Goal: Contribute content: Add original content to the website for others to see

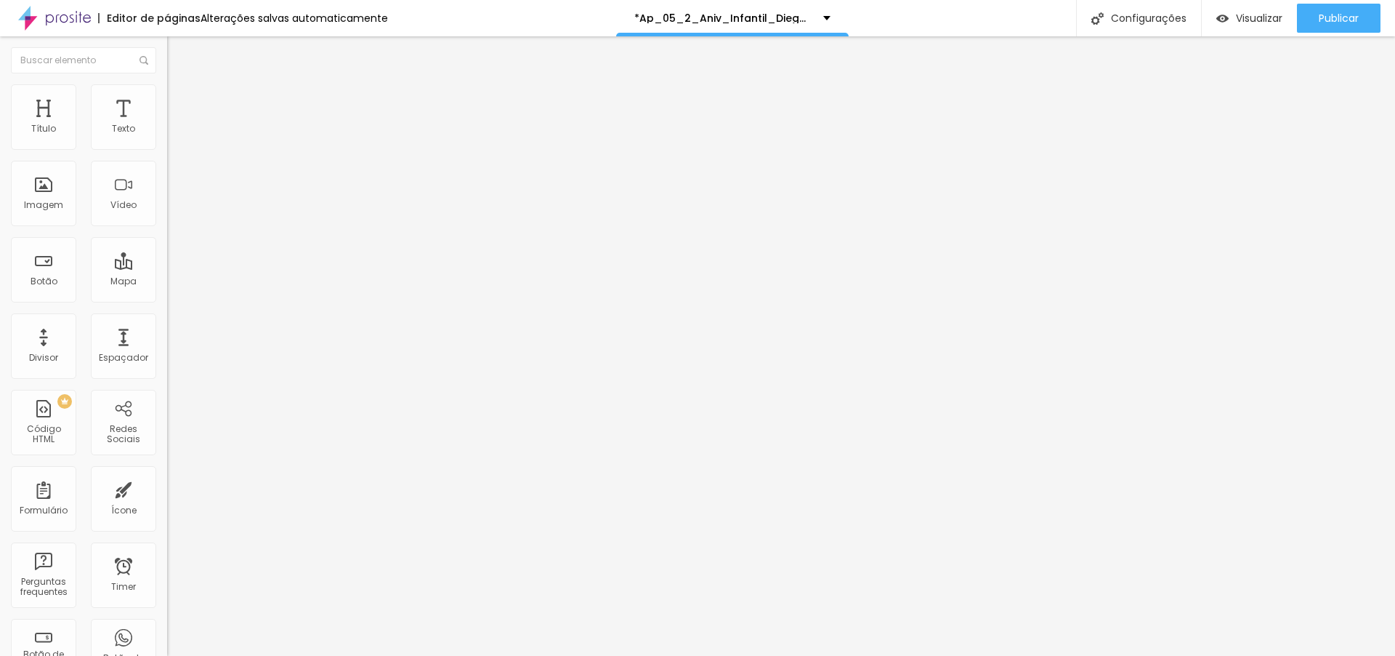
click at [178, 55] on img "button" at bounding box center [184, 53] width 12 height 12
click at [167, 217] on span "4:3 Standard" at bounding box center [196, 211] width 59 height 12
click at [167, 235] on span "Wide" at bounding box center [178, 228] width 23 height 12
click at [167, 273] on div at bounding box center [250, 273] width 167 height 0
click at [167, 137] on input "text" at bounding box center [254, 129] width 174 height 15
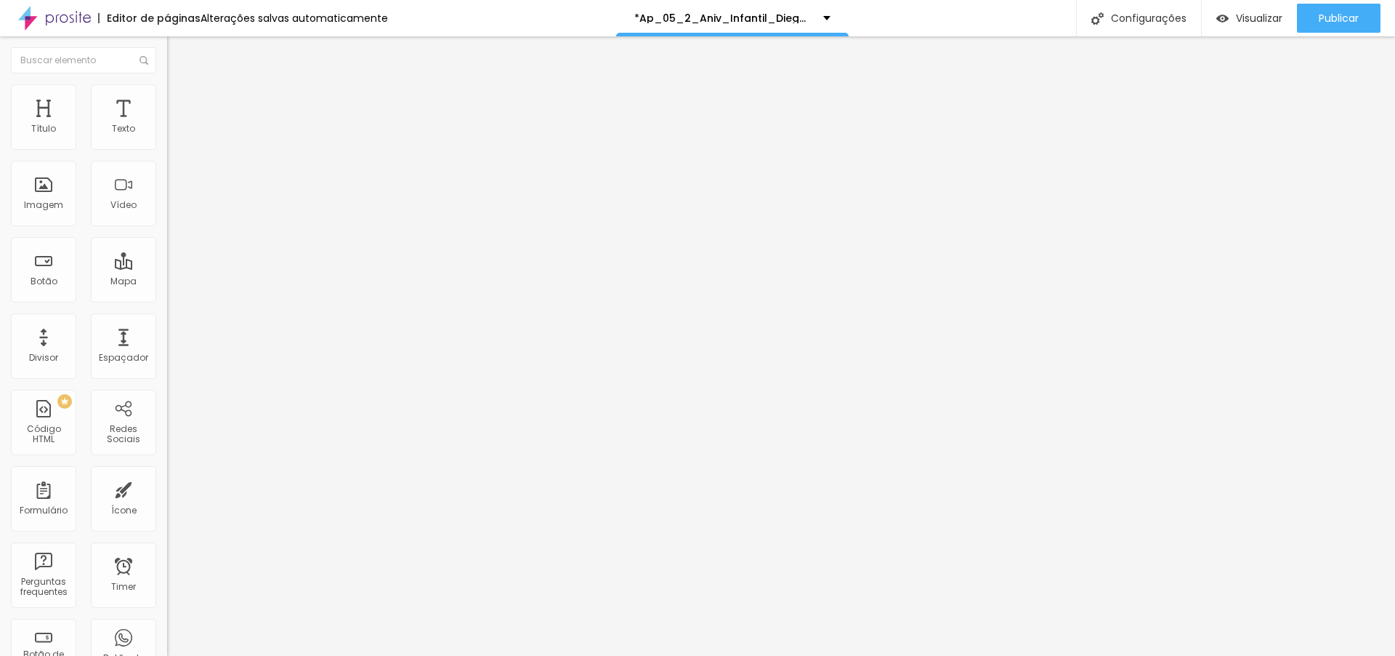
paste input "[URL][DOMAIN_NAME]"
type input "[URL][DOMAIN_NAME]"
click at [180, 100] on span "Estilo" at bounding box center [191, 94] width 23 height 12
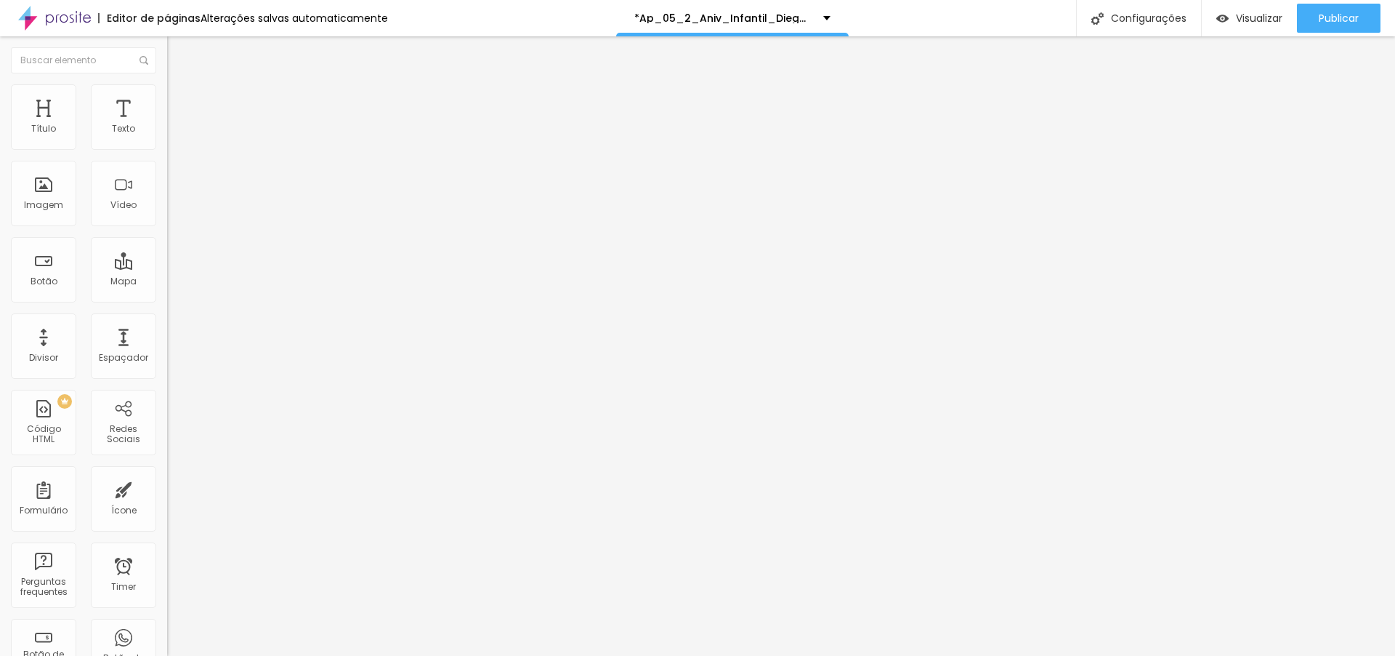
click at [167, 99] on img at bounding box center [173, 105] width 13 height 13
click at [167, 89] on img at bounding box center [173, 90] width 13 height 13
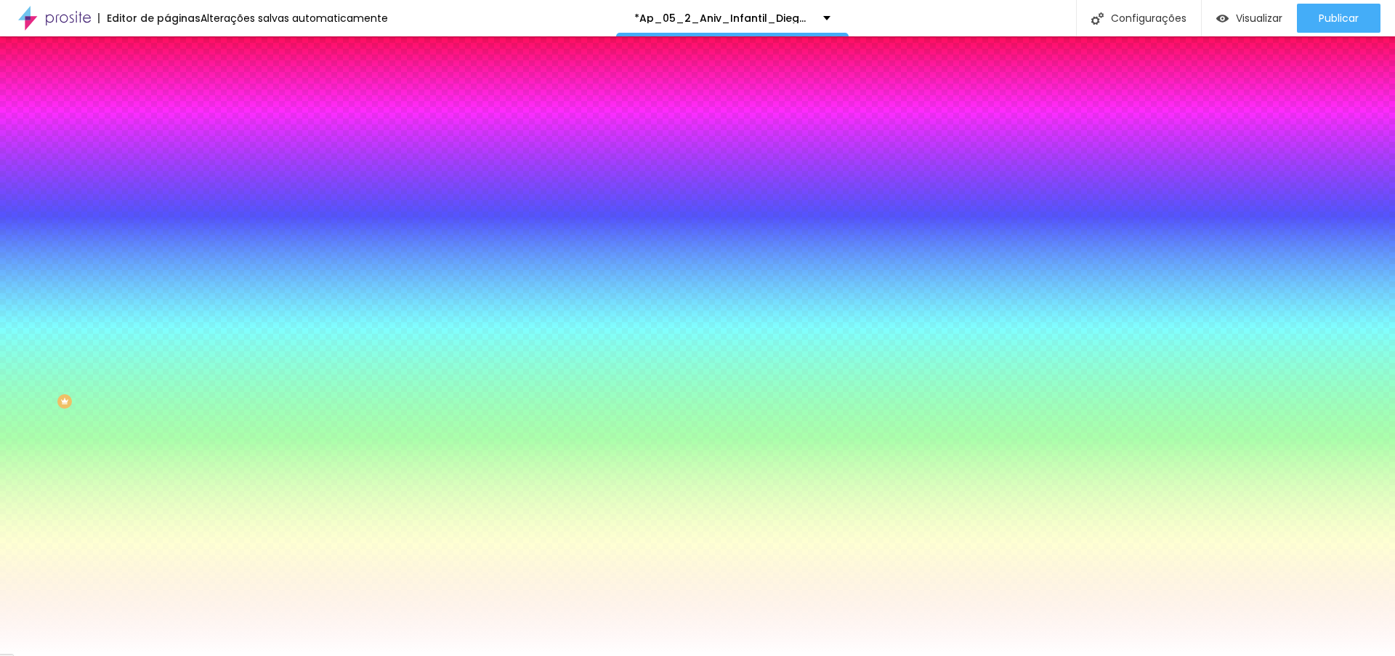
click at [167, 198] on div at bounding box center [250, 198] width 167 height 0
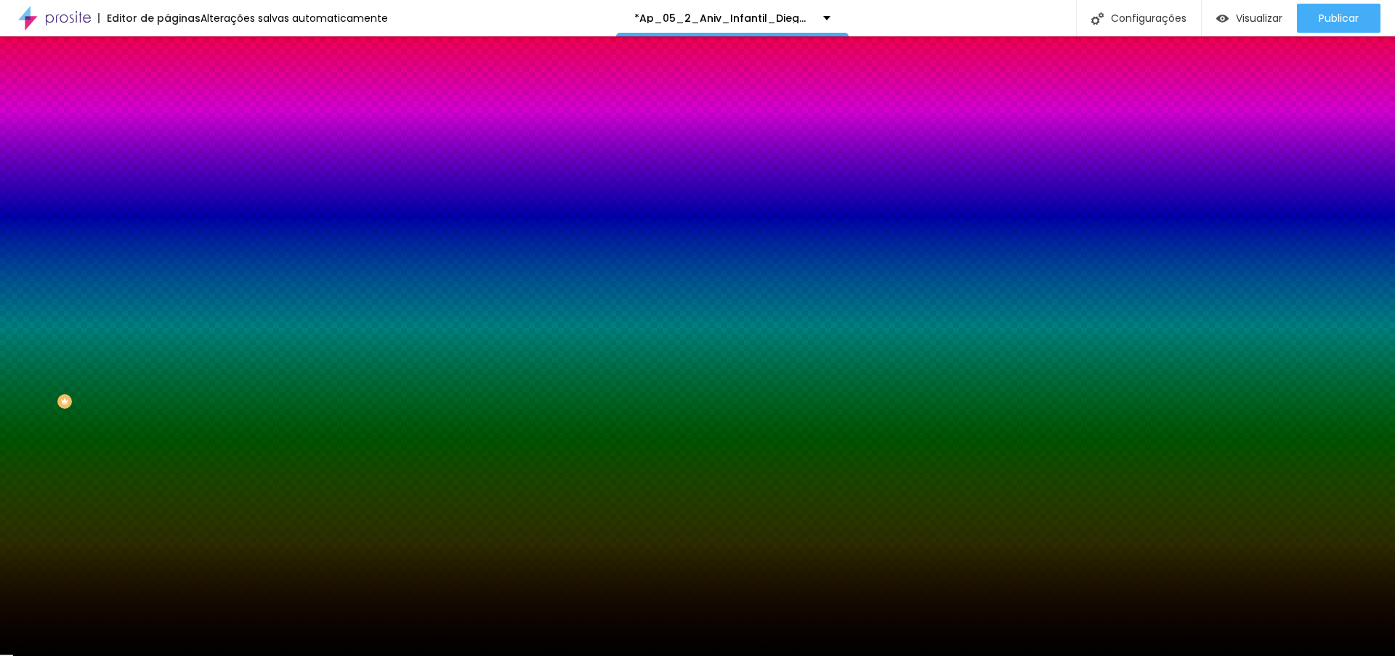
type input "#FFFFFF"
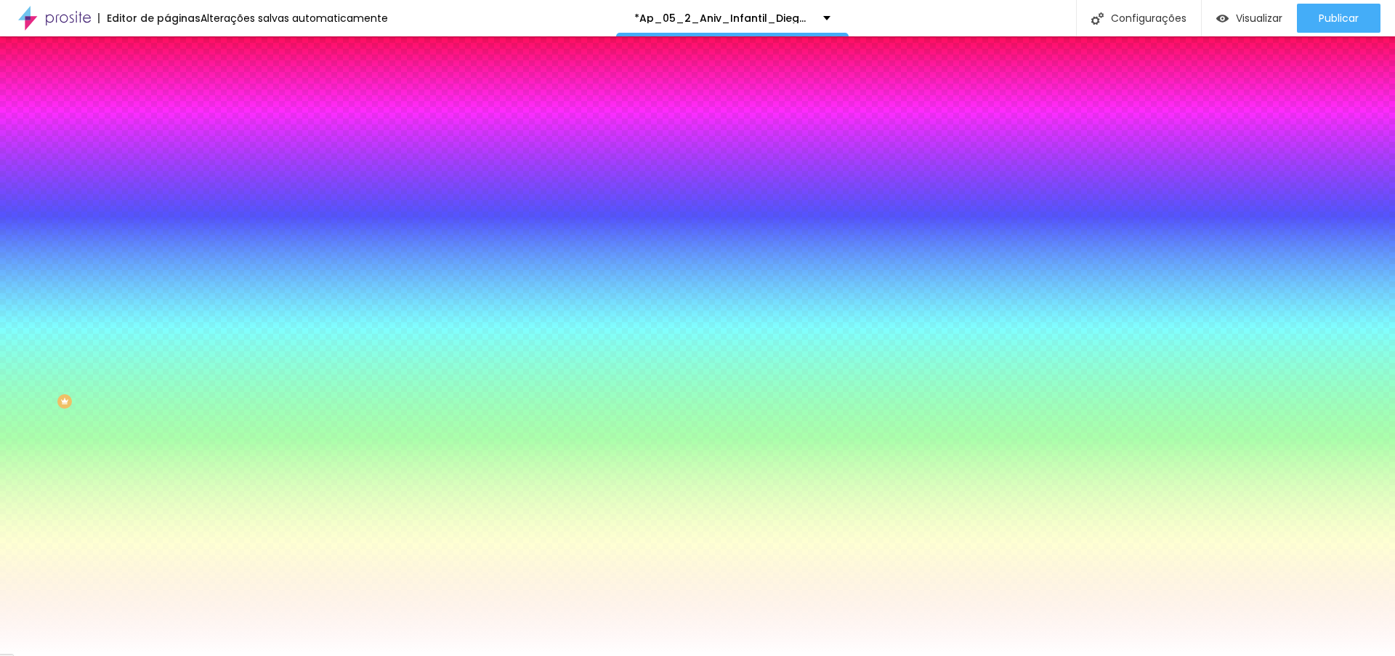
drag, startPoint x: 73, startPoint y: 325, endPoint x: 7, endPoint y: 262, distance: 91.5
click at [167, 262] on div "Imagem de fundo Adicionar imagem Efeito da Imagem Nenhum Nenhum Parallax Cor de…" at bounding box center [250, 207] width 167 height 188
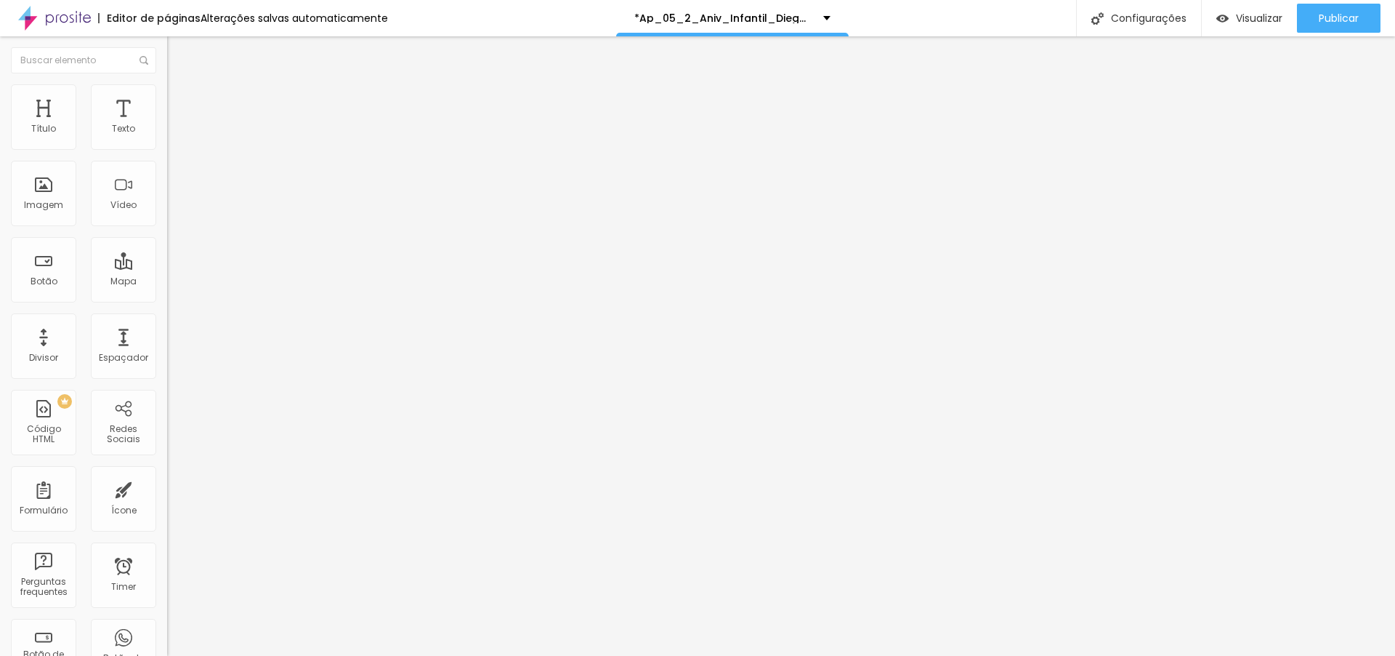
click at [167, 91] on li "Estilo" at bounding box center [250, 91] width 167 height 15
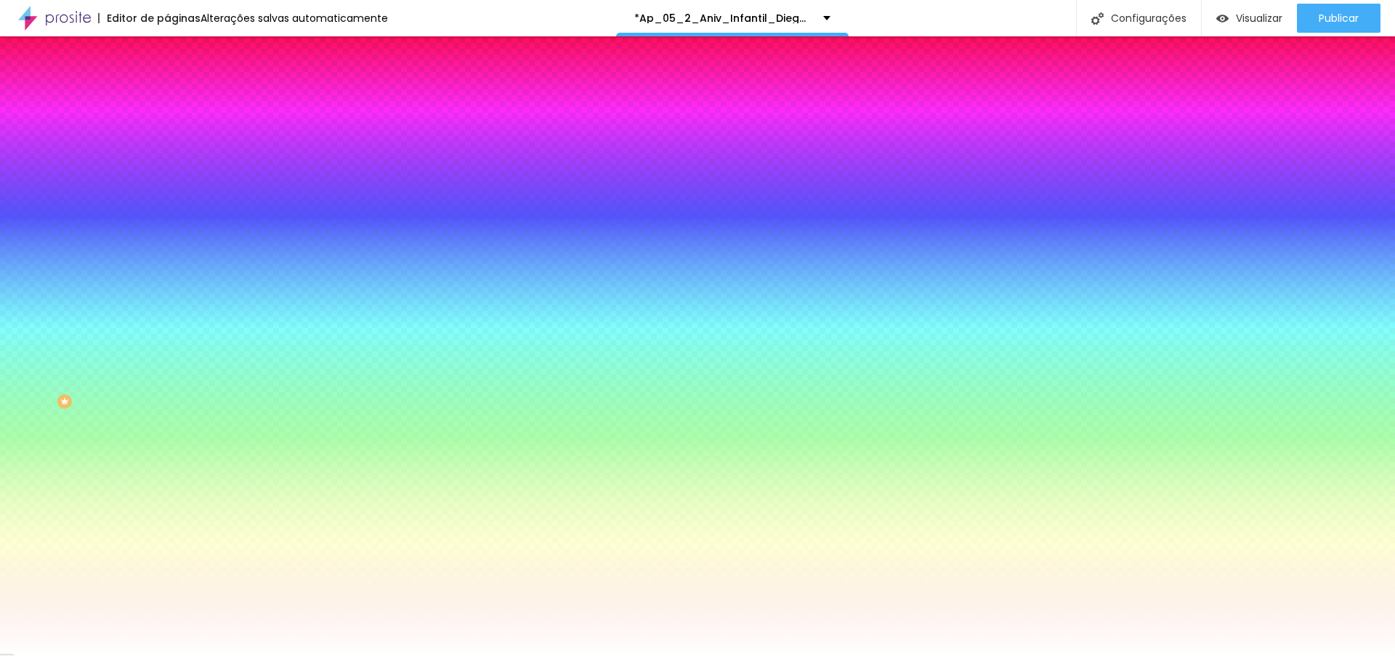
click at [167, 198] on div at bounding box center [250, 198] width 167 height 0
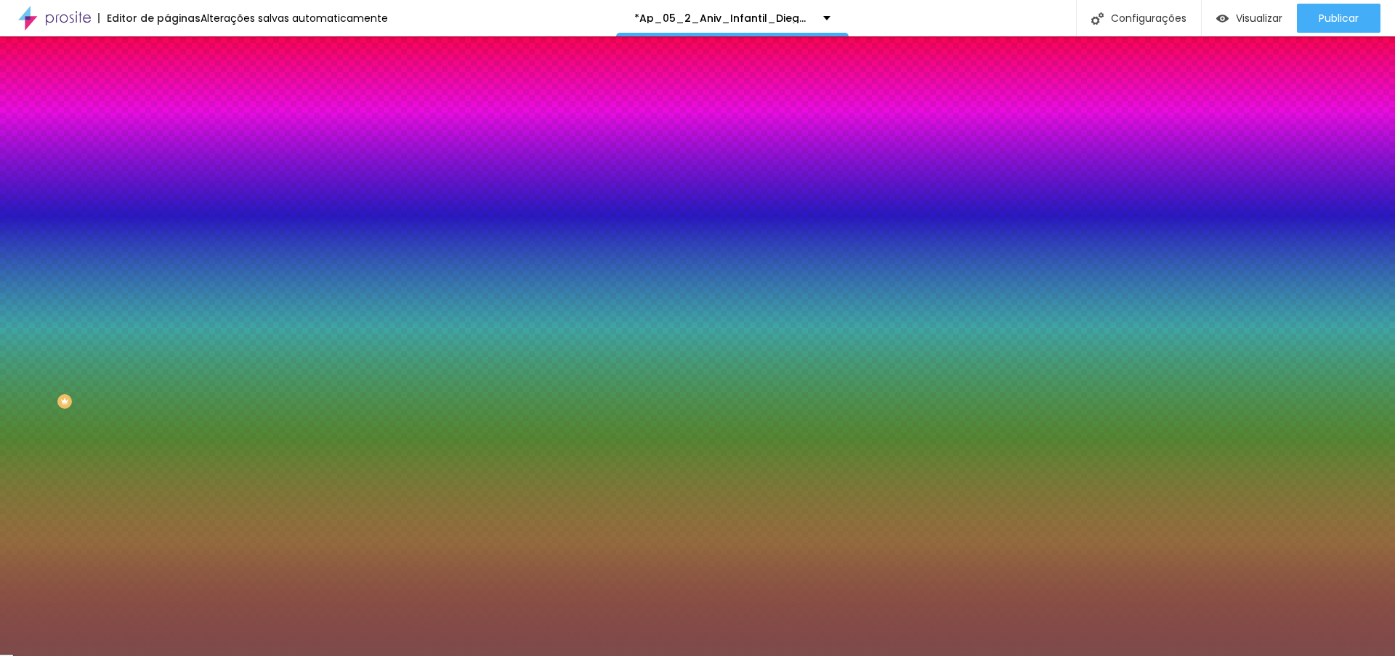
type input "#000000"
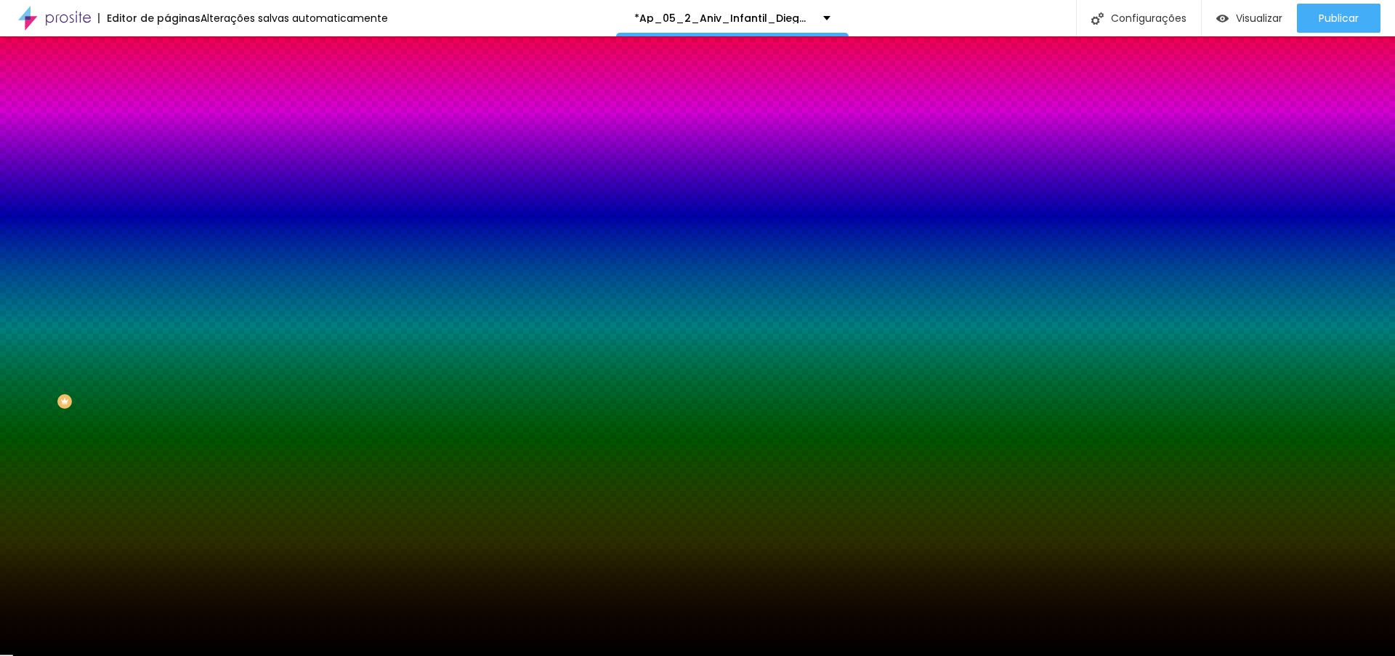
drag, startPoint x: 61, startPoint y: 337, endPoint x: 10, endPoint y: 420, distance: 97.2
click at [167, 420] on div "Editar Seção Conteúdo Estilo Avançado Imagem de fundo Adicionar imagem Efeito d…" at bounding box center [250, 345] width 167 height 619
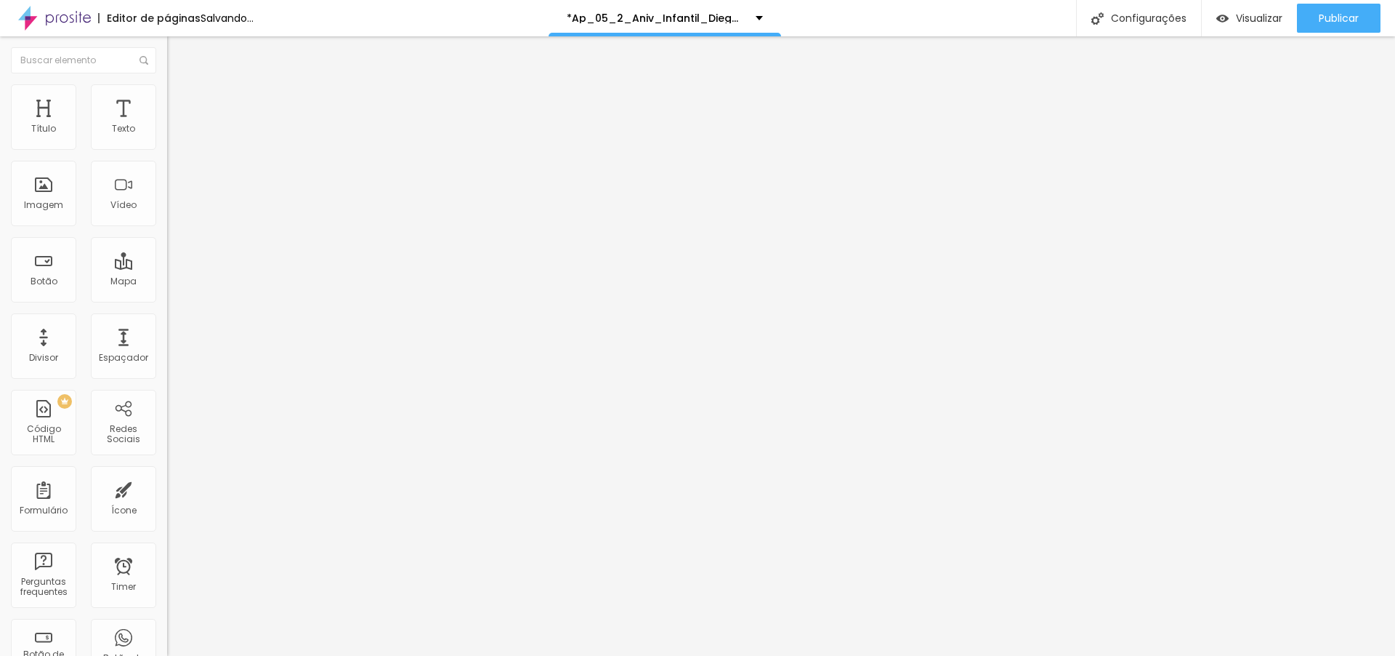
click at [167, 84] on li "Estilo" at bounding box center [250, 91] width 167 height 15
click at [180, 100] on span "Estilo" at bounding box center [191, 94] width 23 height 12
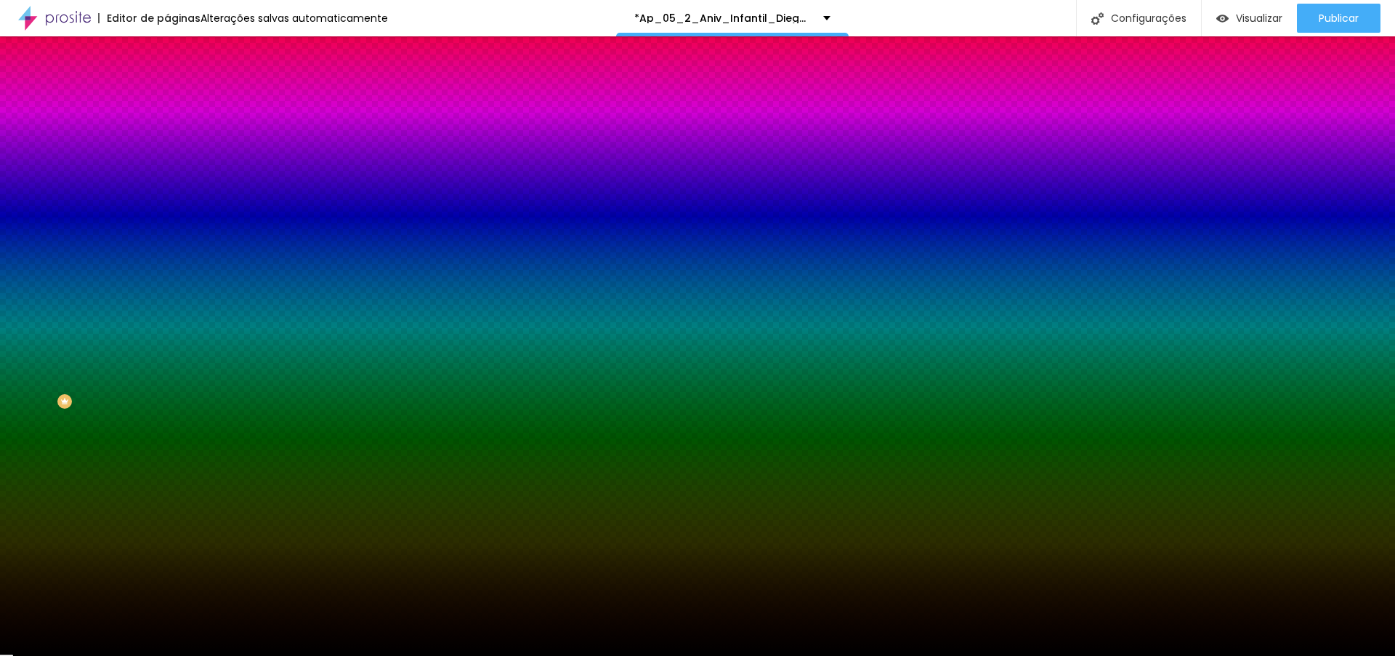
click at [167, 198] on div at bounding box center [250, 198] width 167 height 0
drag, startPoint x: 153, startPoint y: 316, endPoint x: 147, endPoint y: 236, distance: 80.2
click at [167, 236] on div "Imagem de fundo Adicionar imagem Efeito da Imagem Nenhum Nenhum Parallax Cor de…" at bounding box center [250, 207] width 167 height 188
click at [167, 198] on div at bounding box center [250, 198] width 167 height 0
drag, startPoint x: 141, startPoint y: 310, endPoint x: 149, endPoint y: 279, distance: 31.6
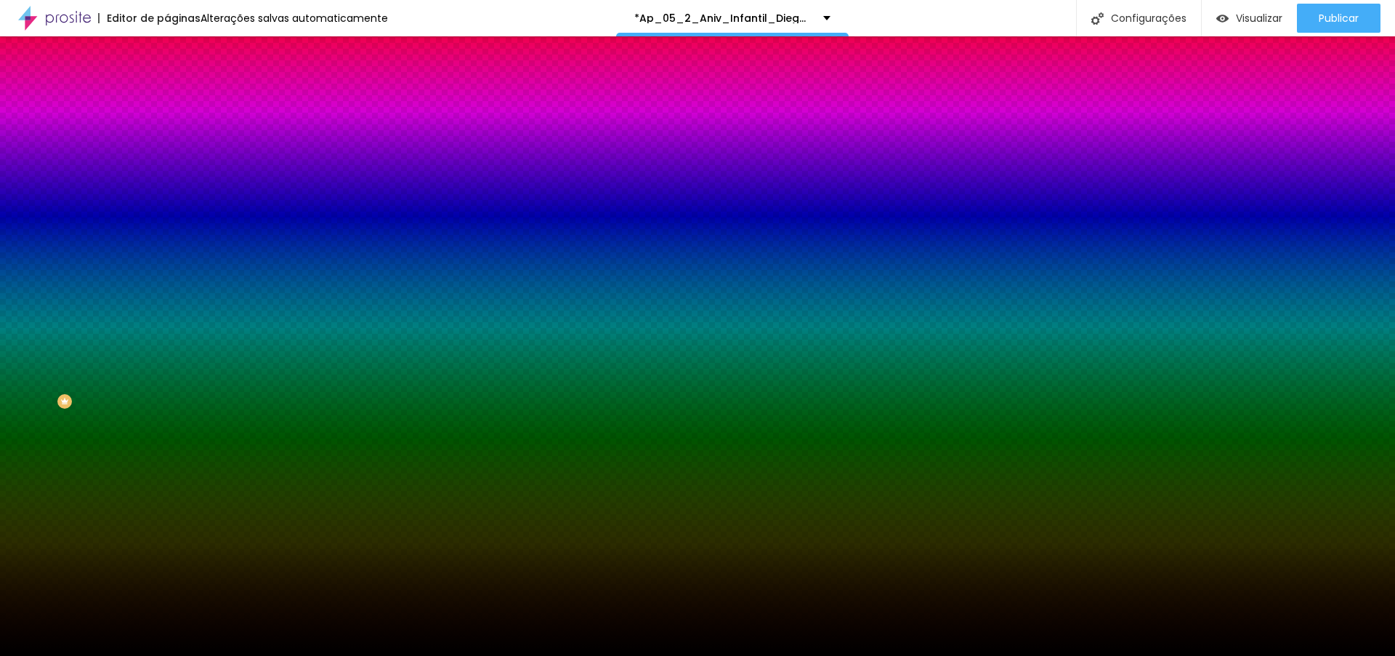
click at [167, 212] on div at bounding box center [250, 212] width 167 height 0
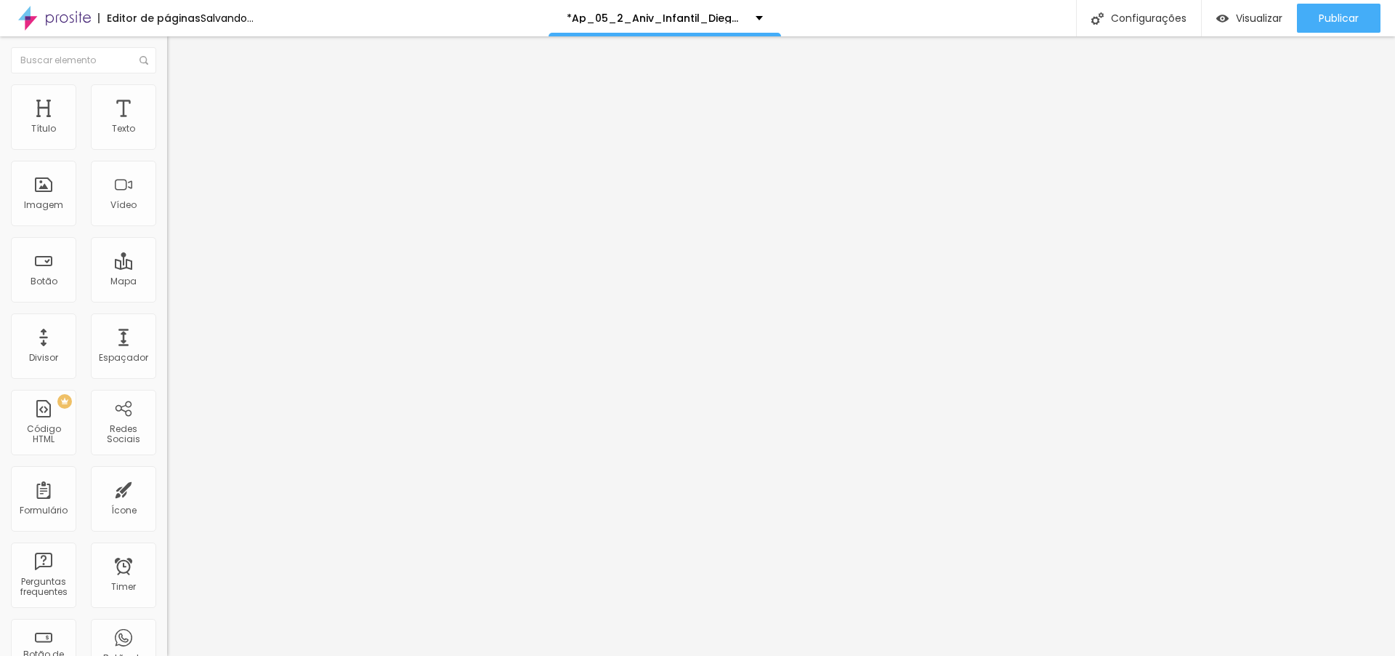
click at [180, 102] on span "Avançado" at bounding box center [204, 108] width 48 height 12
click at [180, 100] on span "Estilo" at bounding box center [191, 94] width 23 height 12
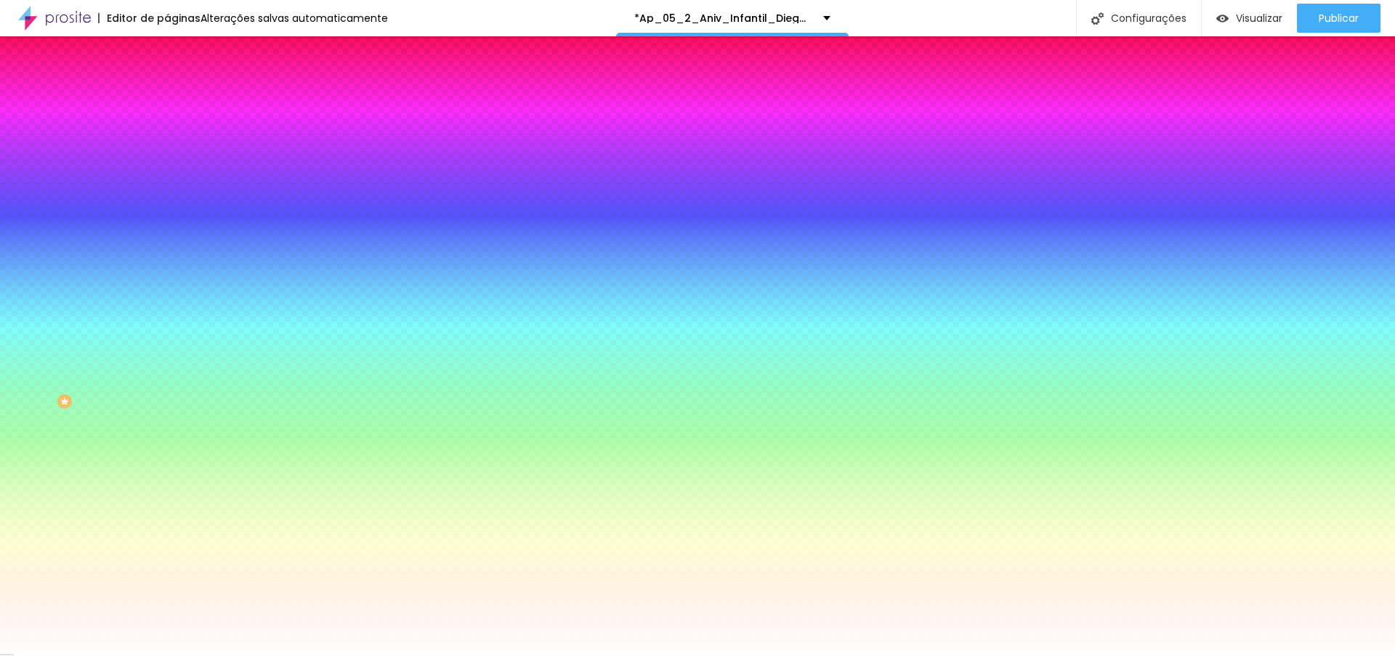
click at [167, 198] on div at bounding box center [250, 198] width 167 height 0
type input "#FFFFFF"
drag, startPoint x: 70, startPoint y: 304, endPoint x: 7, endPoint y: 278, distance: 68.1
click at [167, 278] on div "Imagem de fundo Adicionar imagem Efeito da Imagem Nenhum Nenhum Parallax Cor de…" at bounding box center [250, 207] width 167 height 188
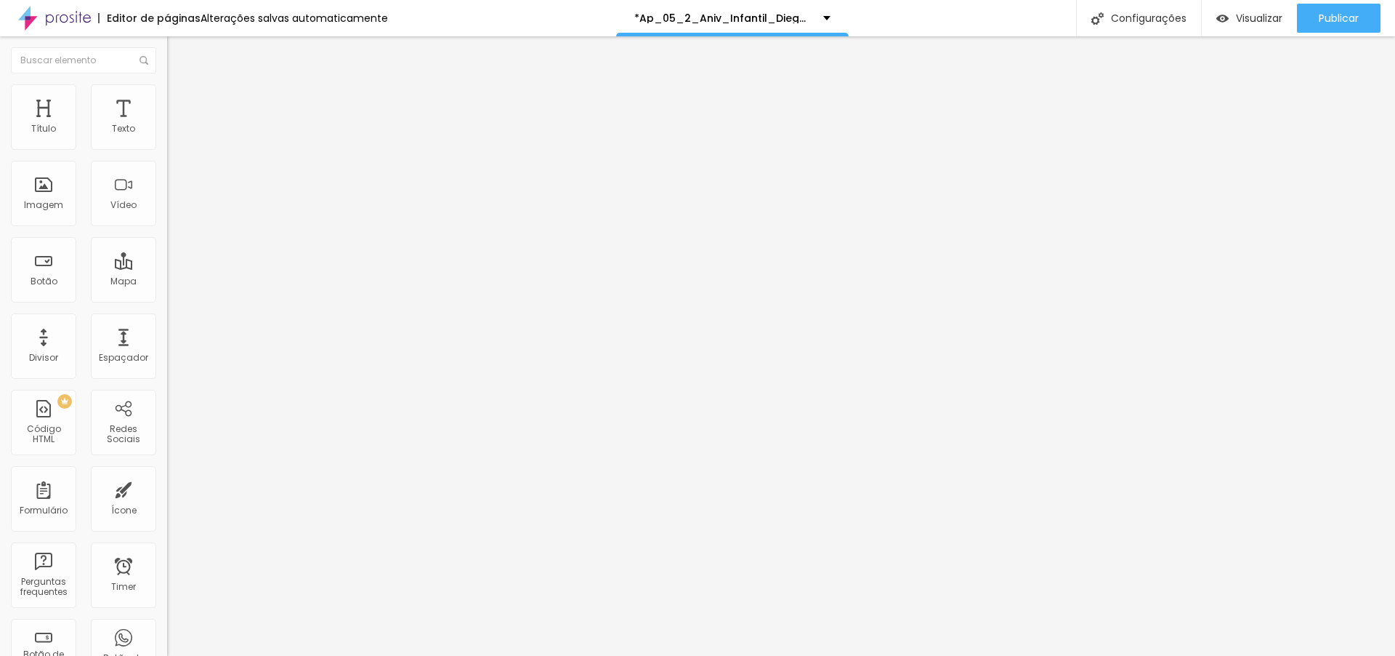
click at [180, 102] on span "Avançado" at bounding box center [204, 108] width 48 height 12
click at [167, 96] on ul "Conteúdo Estilo Avançado" at bounding box center [250, 92] width 167 height 44
click at [180, 100] on span "Estilo" at bounding box center [191, 94] width 23 height 12
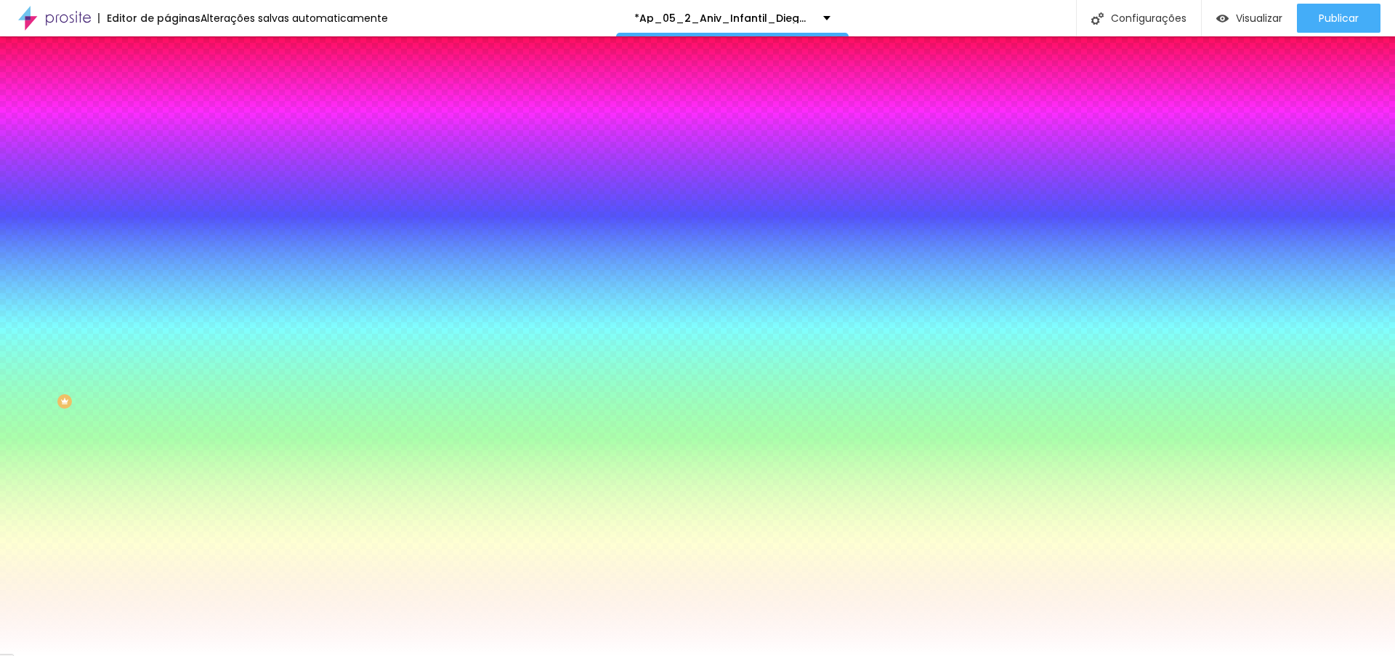
click at [167, 198] on div at bounding box center [250, 198] width 167 height 0
drag, startPoint x: 149, startPoint y: 320, endPoint x: 148, endPoint y: 252, distance: 67.6
click at [167, 212] on div "Cor de fundo Voltar ao padrão #FFFFFF" at bounding box center [250, 192] width 167 height 40
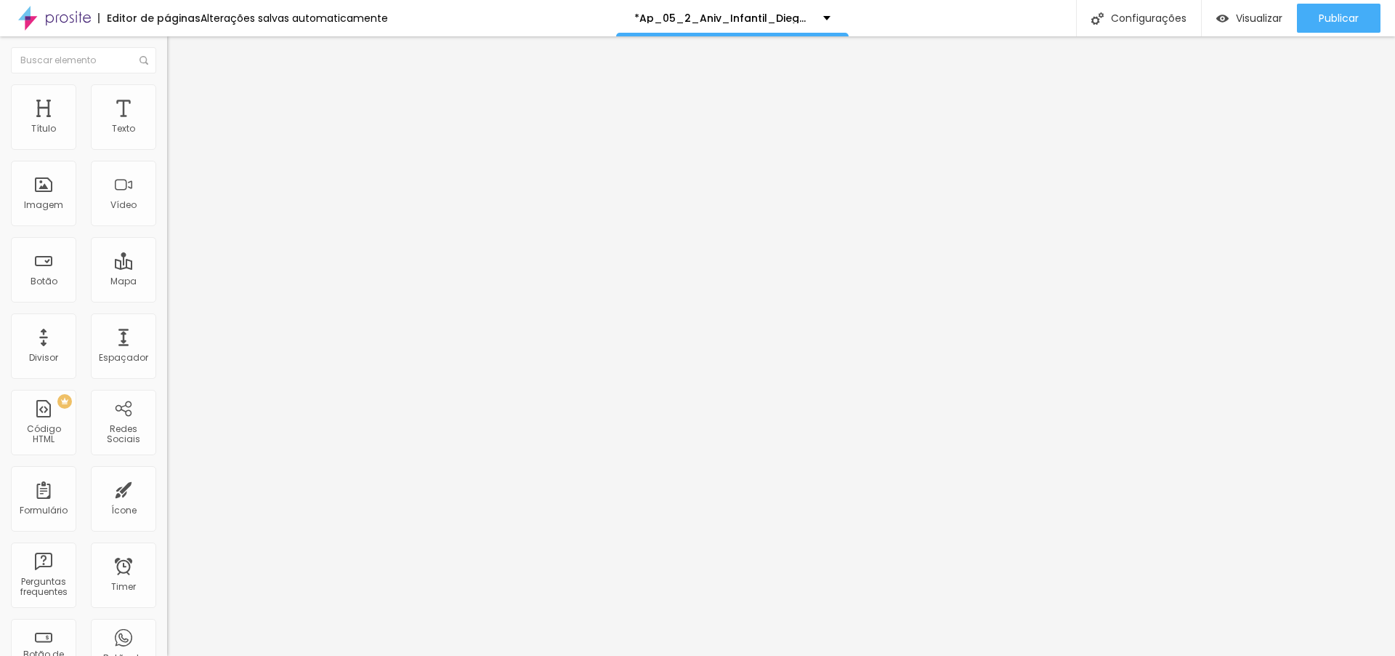
click at [180, 102] on span "Avançado" at bounding box center [204, 108] width 48 height 12
drag, startPoint x: 83, startPoint y: 104, endPoint x: 105, endPoint y: 124, distance: 29.8
click at [180, 100] on span "Estilo" at bounding box center [191, 94] width 23 height 12
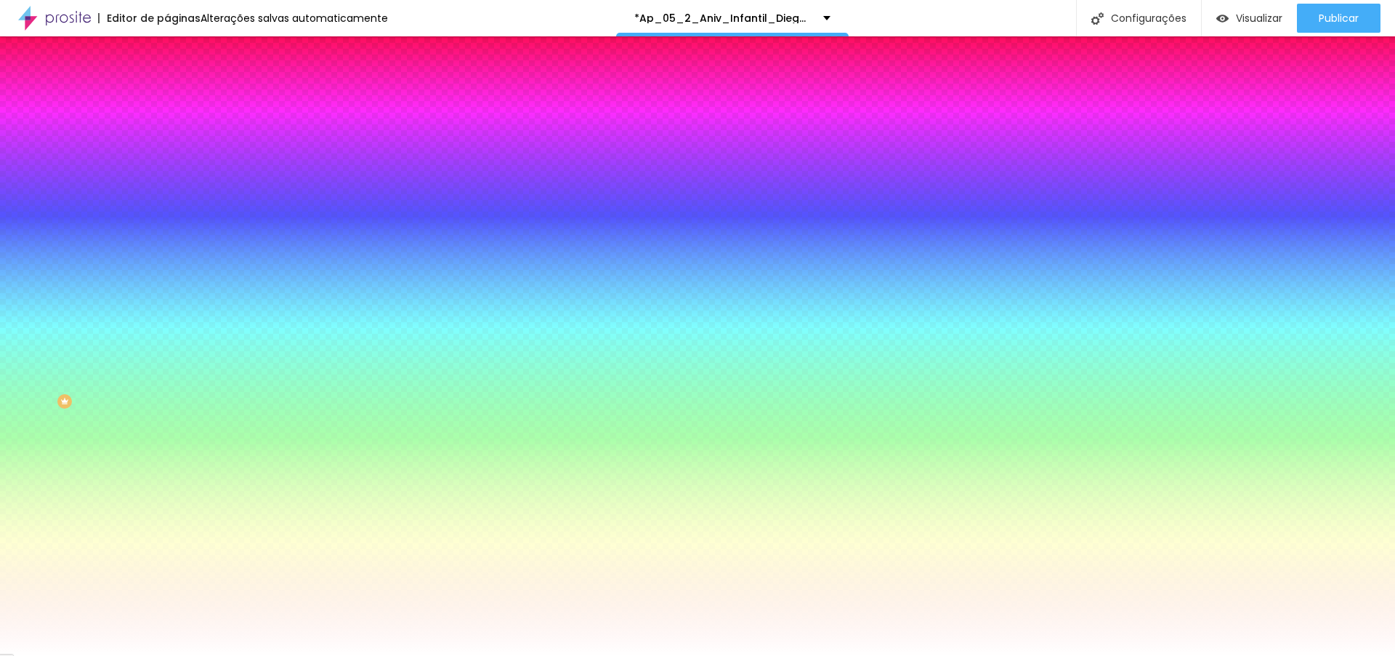
click at [180, 86] on span "Conteúdo" at bounding box center [202, 79] width 45 height 12
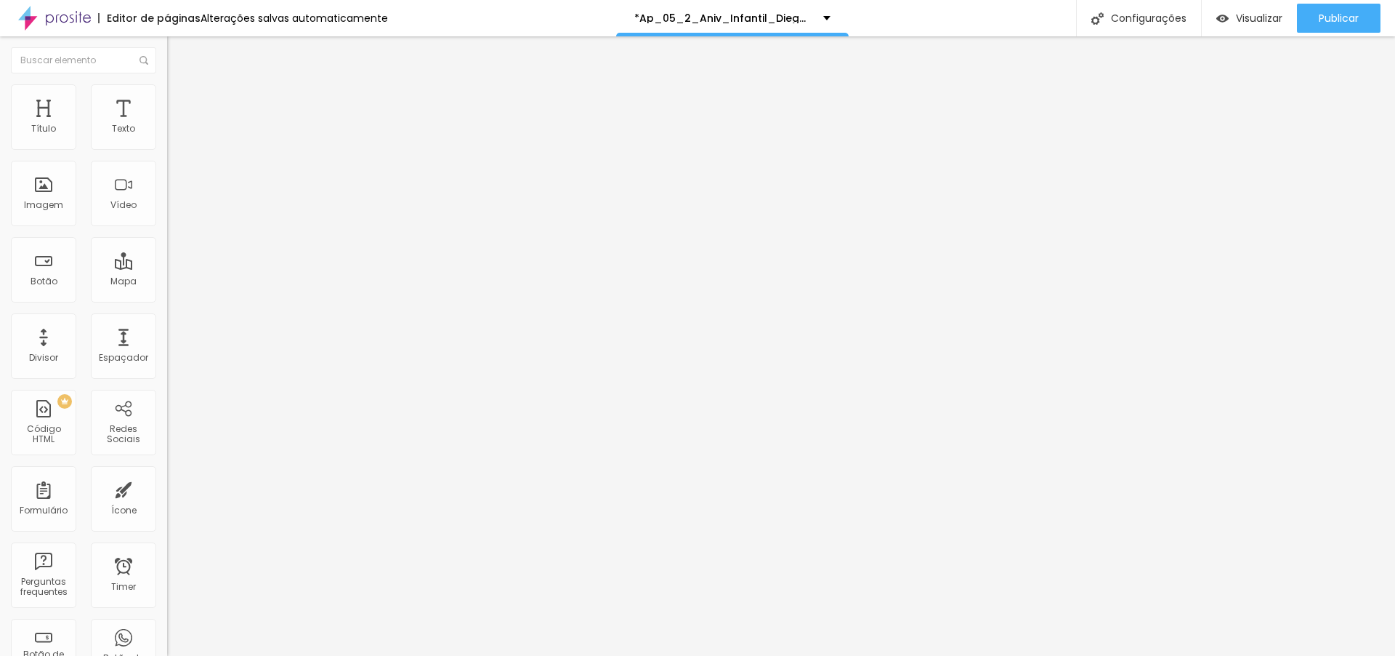
click at [167, 132] on span "Encaixotado" at bounding box center [195, 126] width 57 height 12
click at [167, 155] on span "Completo" at bounding box center [189, 148] width 44 height 12
click at [167, 141] on span "Encaixotado" at bounding box center [195, 135] width 57 height 12
click at [180, 102] on span "Avançado" at bounding box center [204, 108] width 48 height 12
click at [180, 97] on span "Estilo" at bounding box center [191, 94] width 23 height 12
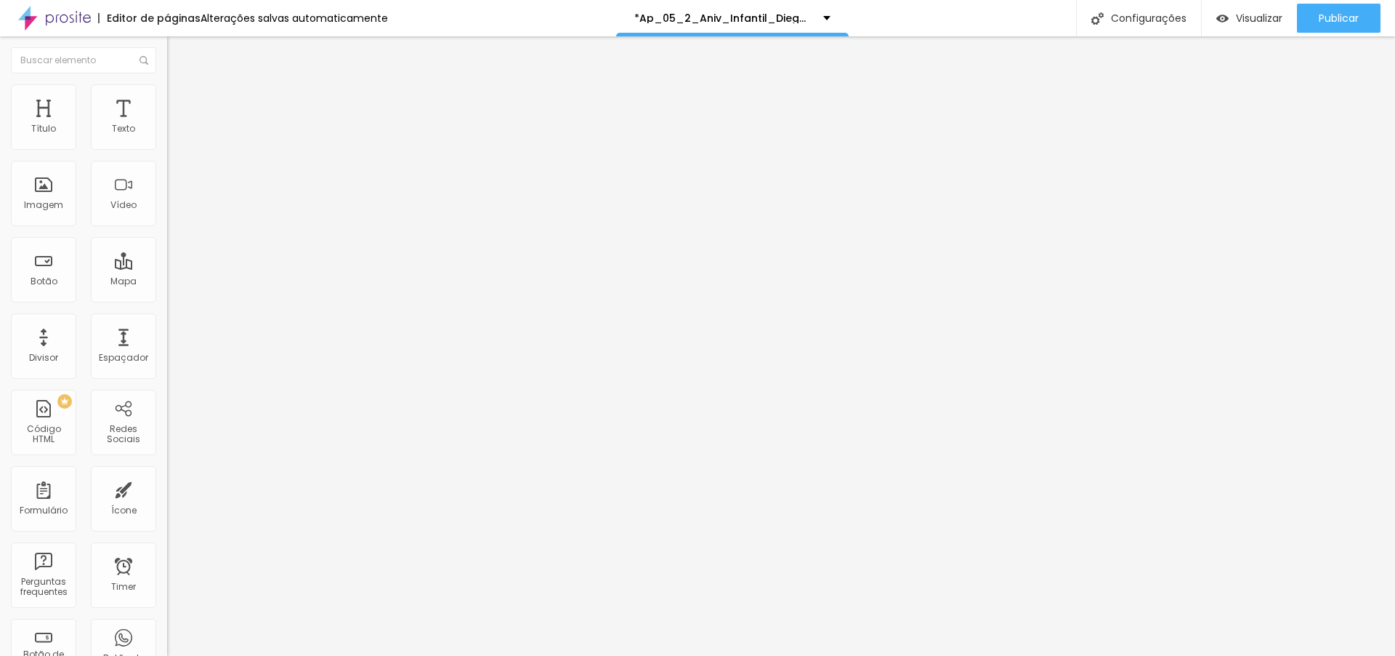
click at [167, 97] on ul "Conteúdo Estilo Avançado" at bounding box center [250, 92] width 167 height 44
click at [180, 97] on span "Estilo" at bounding box center [191, 94] width 23 height 12
click at [167, 99] on img at bounding box center [173, 105] width 13 height 13
click at [180, 86] on span "Conteúdo" at bounding box center [202, 79] width 45 height 12
click at [167, 217] on span "16:9 Wide" at bounding box center [187, 211] width 41 height 12
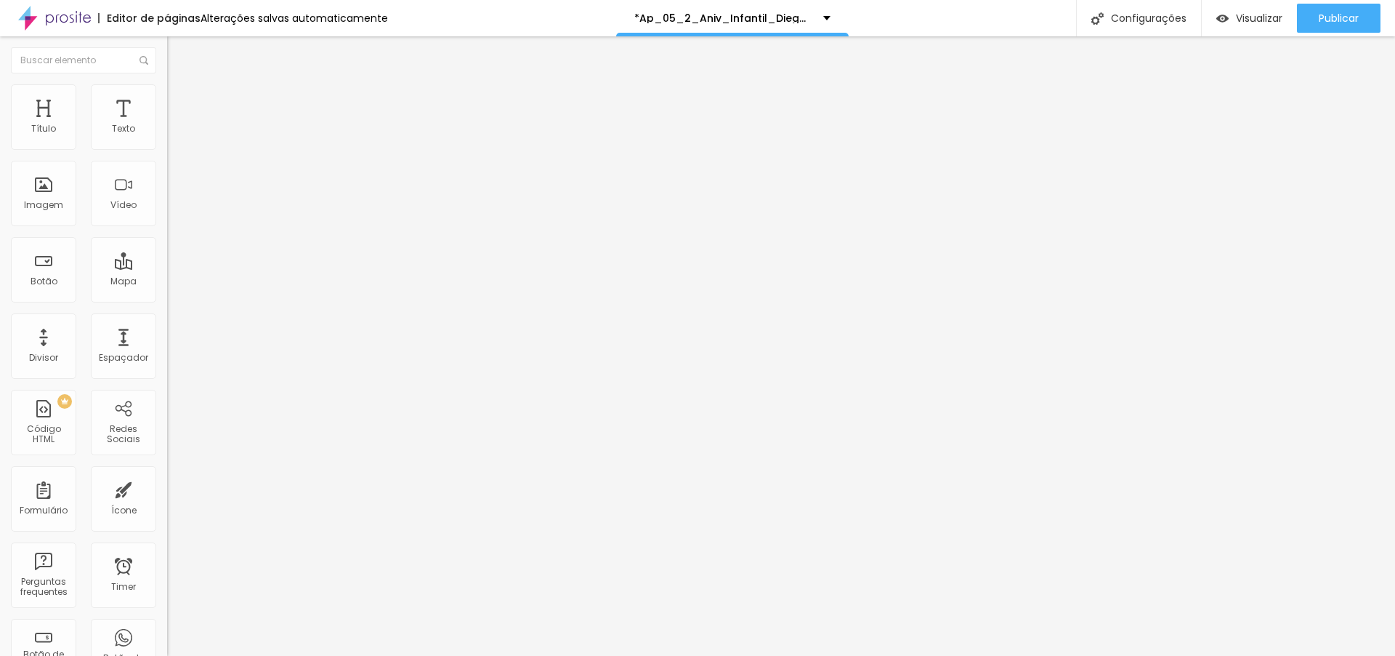
click at [167, 256] on div "Vertical 1 3:4" at bounding box center [250, 251] width 167 height 9
click at [167, 266] on span "Vertical 2" at bounding box center [187, 260] width 41 height 12
click at [167, 252] on span "Vertical 1" at bounding box center [186, 246] width 39 height 12
click at [1328, 15] on span "Publicar" at bounding box center [1339, 18] width 40 height 12
click at [1247, 18] on span "Visualizar" at bounding box center [1246, 18] width 47 height 12
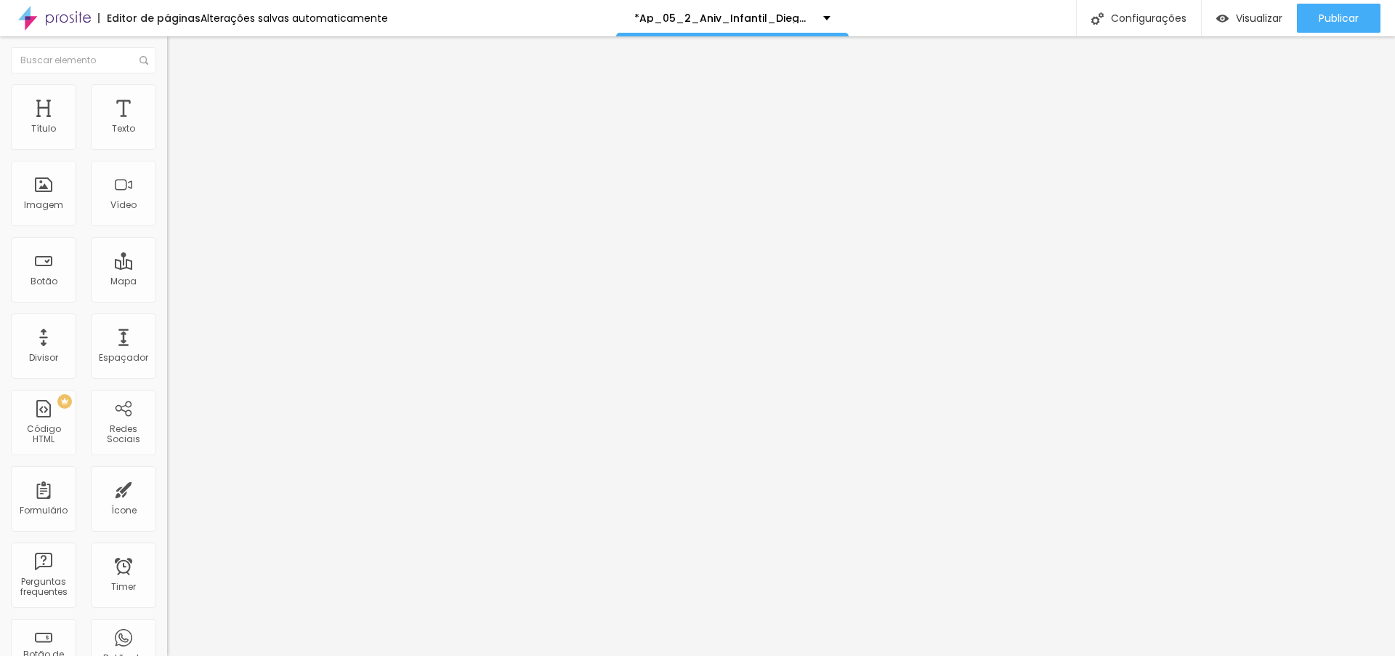
click at [167, 89] on img at bounding box center [173, 90] width 13 height 13
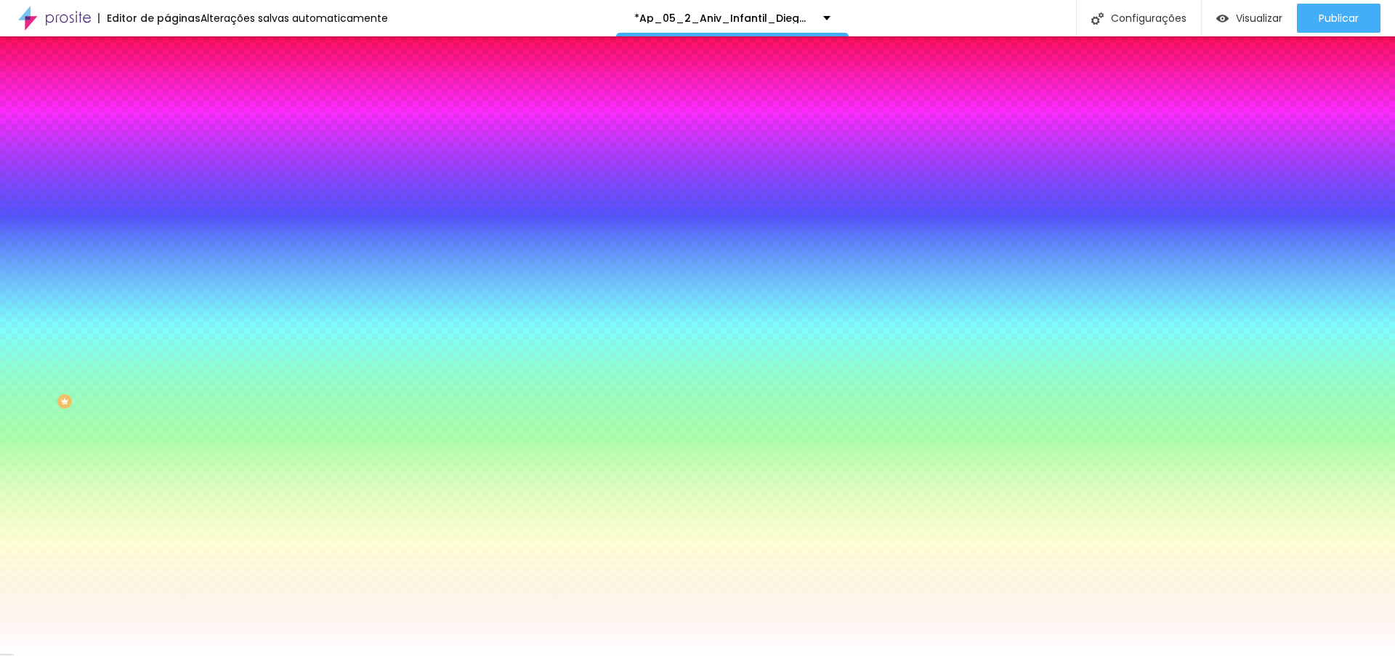
click at [167, 99] on li "Avançado" at bounding box center [250, 106] width 167 height 15
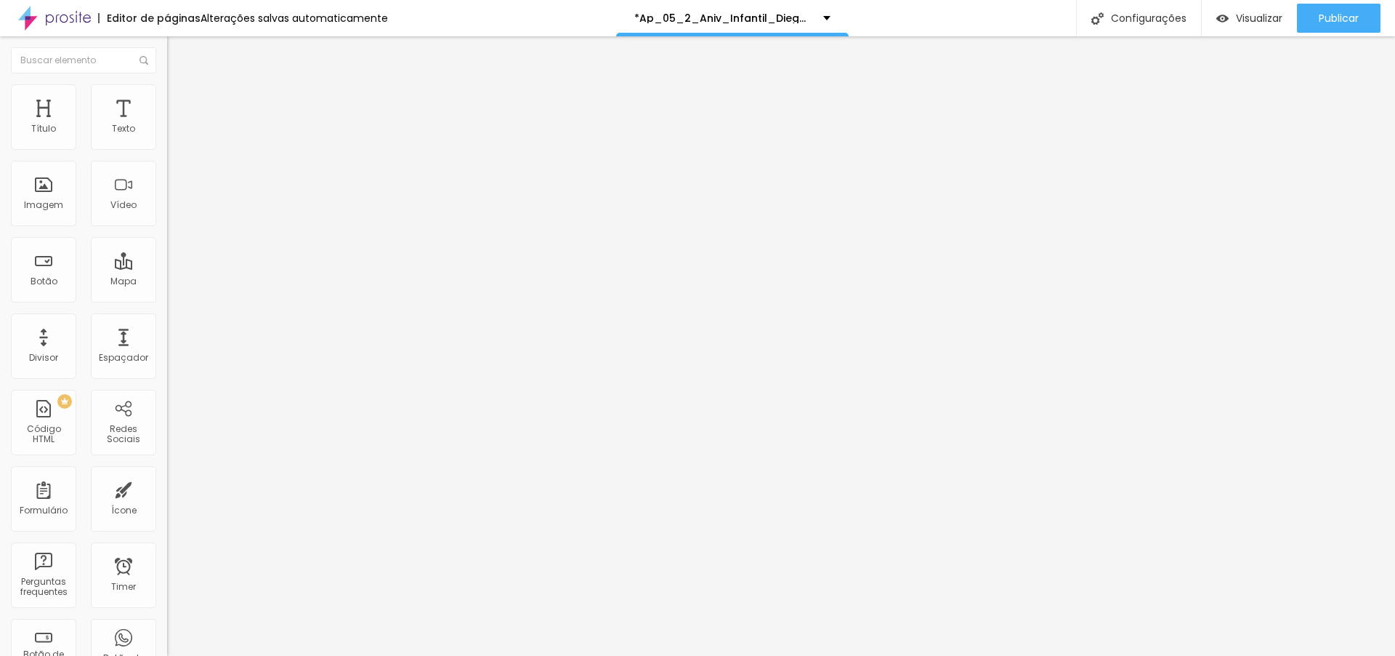
click at [167, 265] on div "Autoplay" at bounding box center [250, 269] width 167 height 9
click at [167, 273] on div at bounding box center [250, 273] width 167 height 0
click at [1336, 28] on div "Publicar" at bounding box center [1339, 18] width 40 height 29
click at [180, 107] on span "Avançado" at bounding box center [204, 108] width 48 height 12
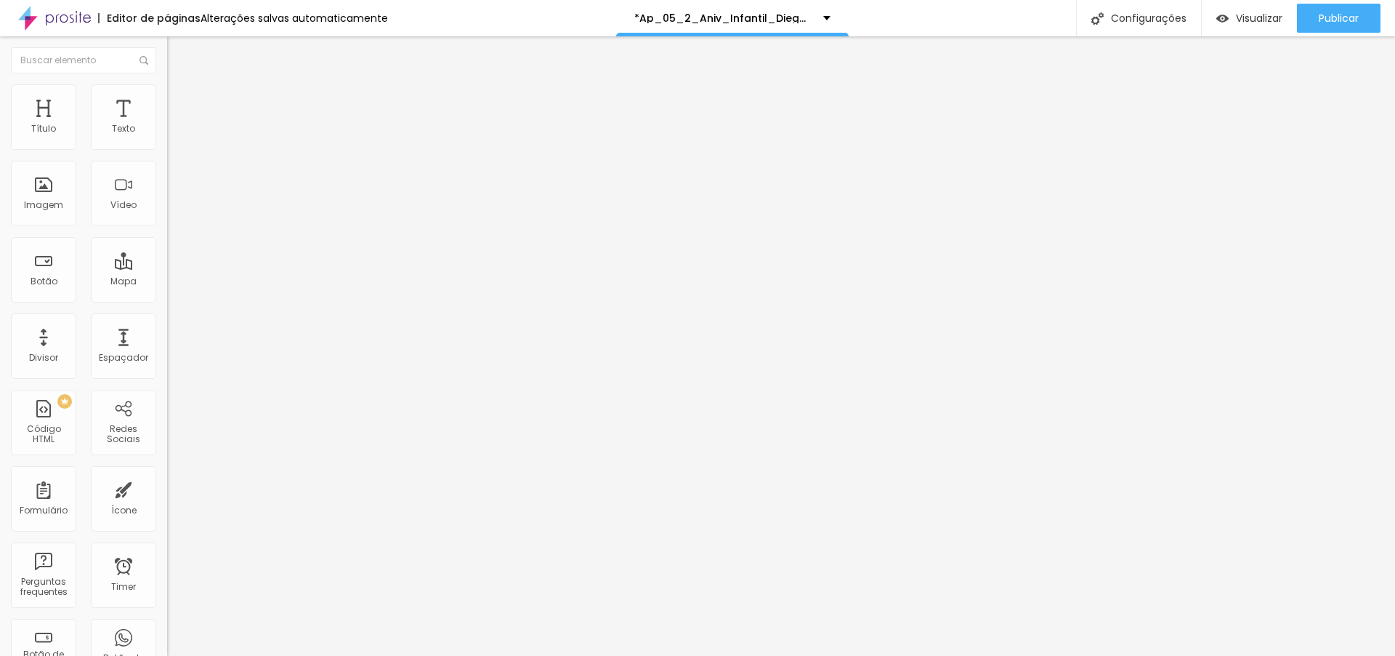
click at [180, 99] on span "Estilo" at bounding box center [191, 94] width 23 height 12
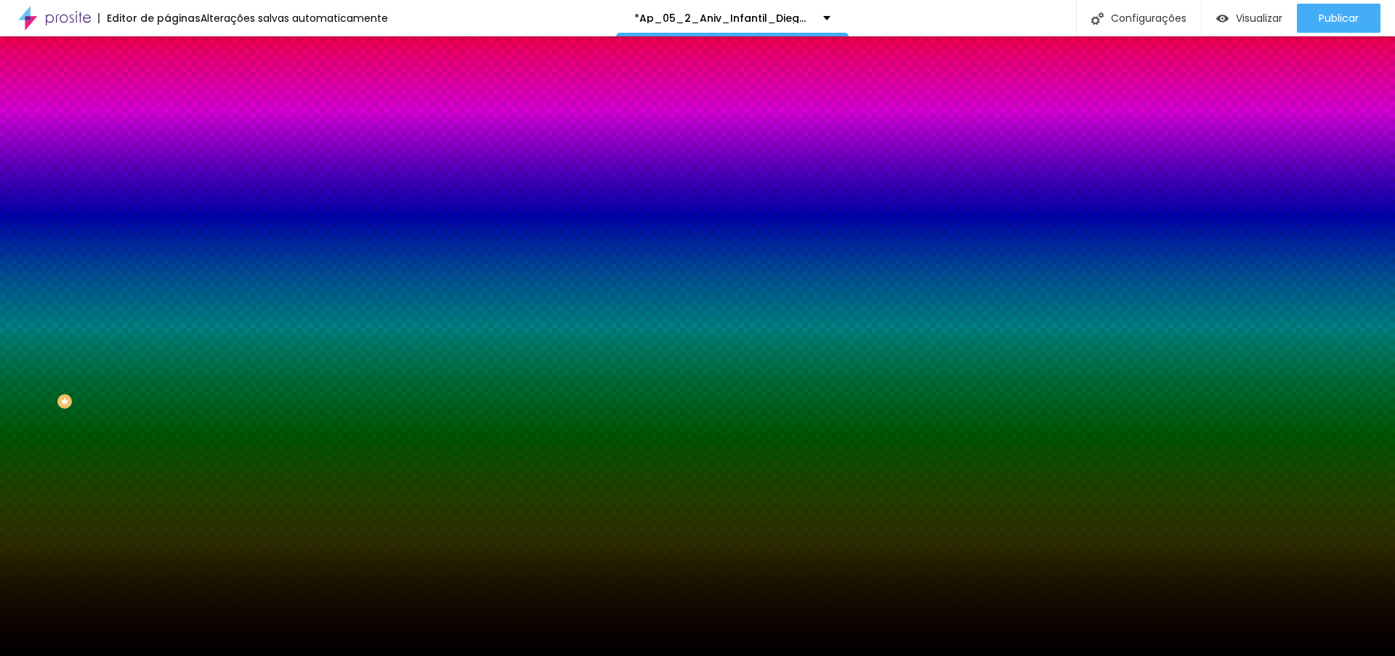
click at [167, 198] on div at bounding box center [250, 198] width 167 height 0
drag, startPoint x: 142, startPoint y: 303, endPoint x: 148, endPoint y: 265, distance: 39.0
click at [167, 212] on div "Cor de fundo Voltar ao padrão #000000" at bounding box center [250, 192] width 167 height 40
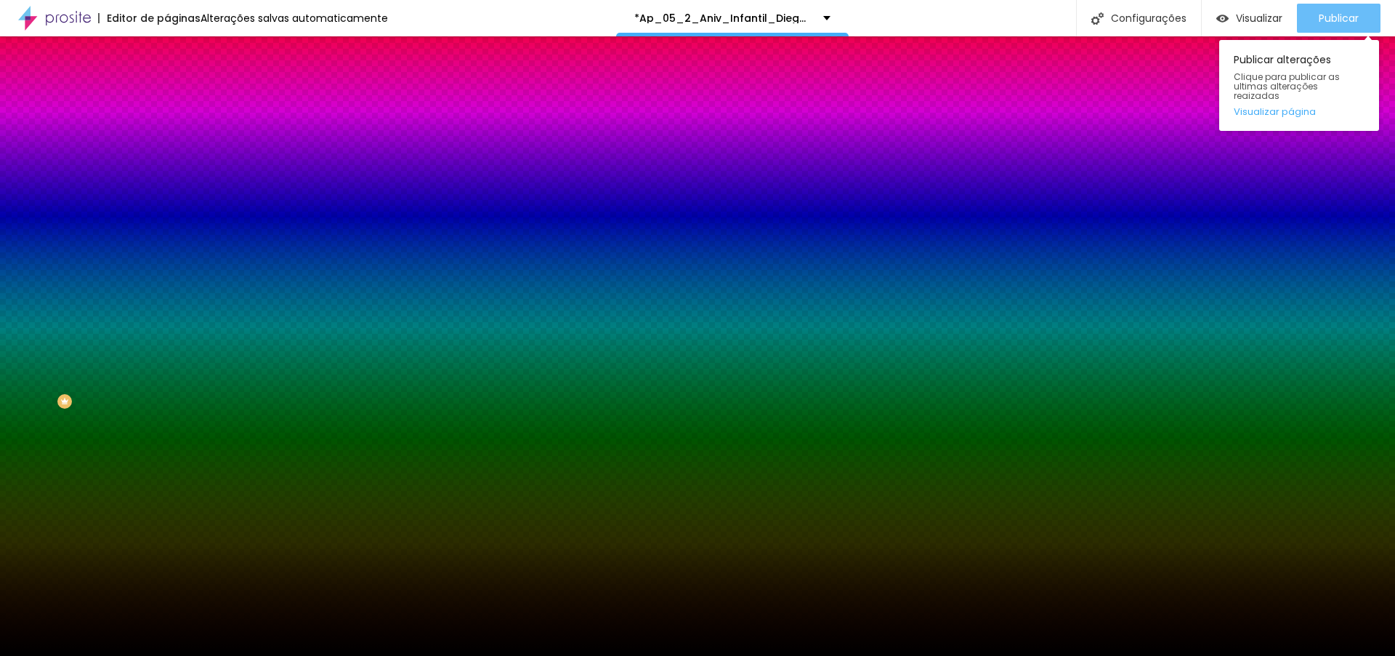
click at [1319, 15] on span "Publicar" at bounding box center [1339, 18] width 40 height 12
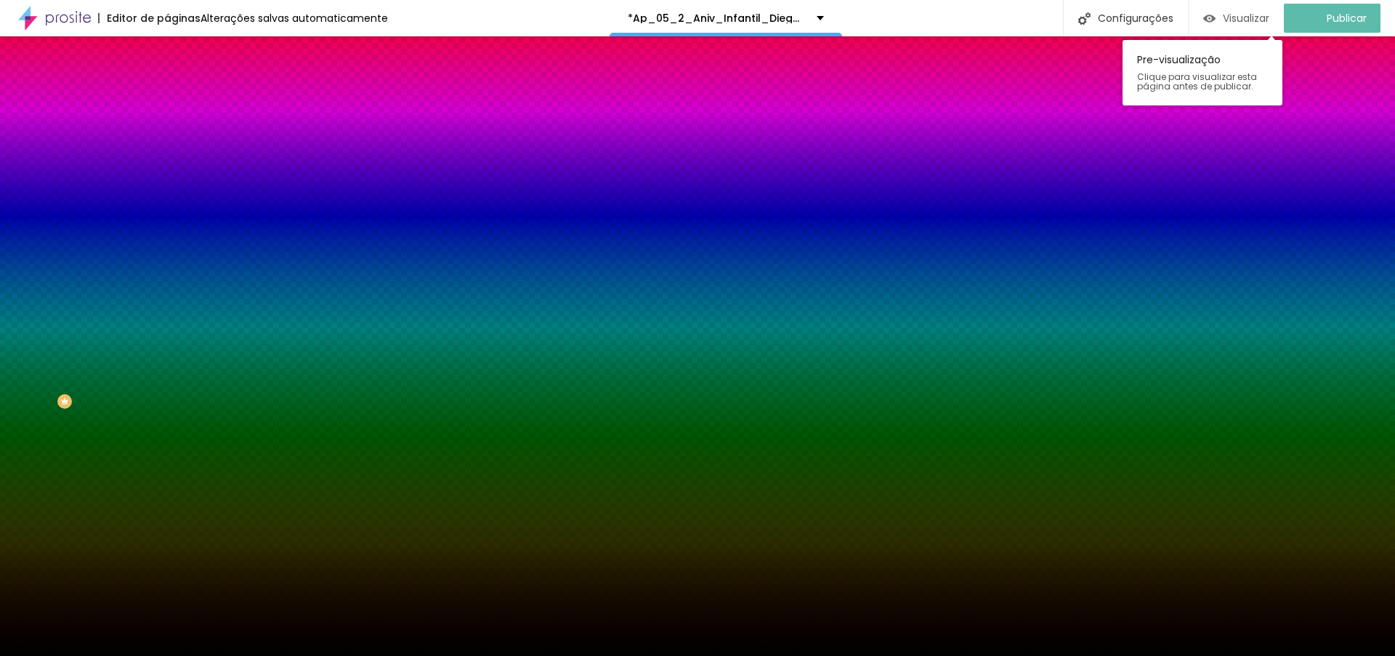
click at [1258, 29] on div "Visualizar" at bounding box center [1236, 18] width 66 height 29
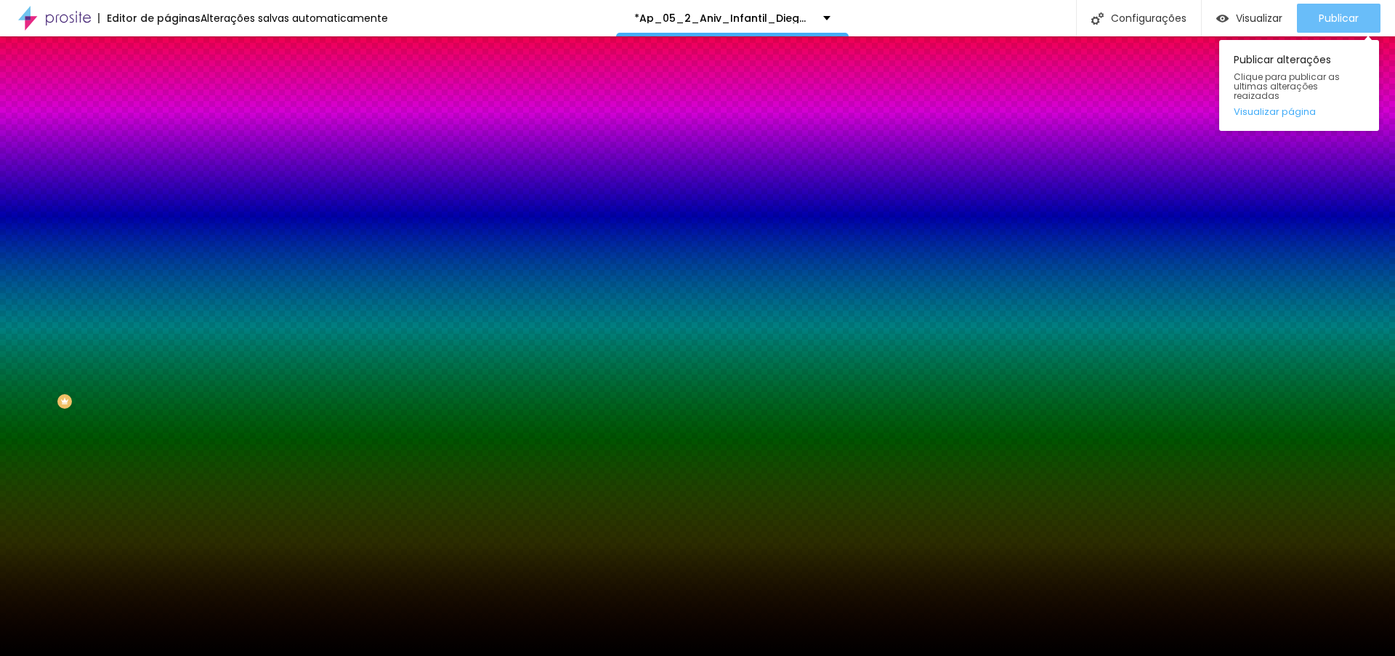
click at [1347, 15] on span "Publicar" at bounding box center [1339, 18] width 40 height 12
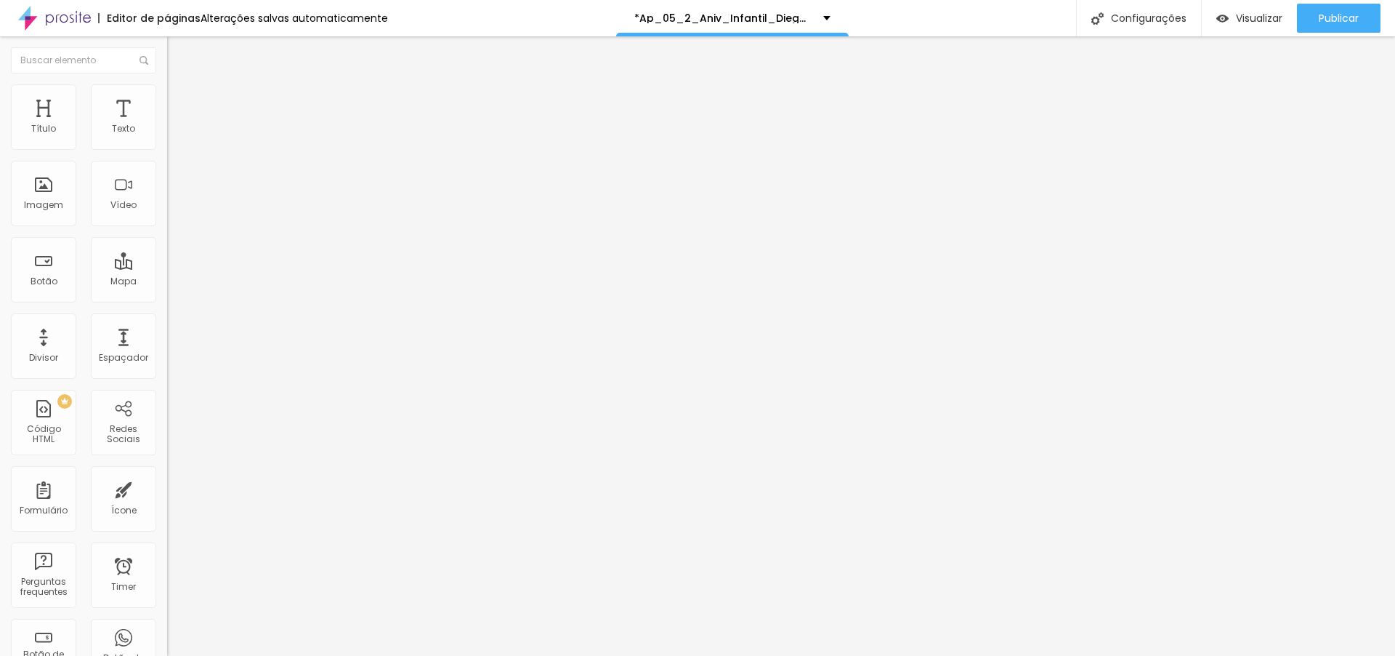
click at [167, 99] on li "Avançado" at bounding box center [250, 106] width 167 height 15
click at [180, 98] on span "Estilo" at bounding box center [191, 94] width 23 height 12
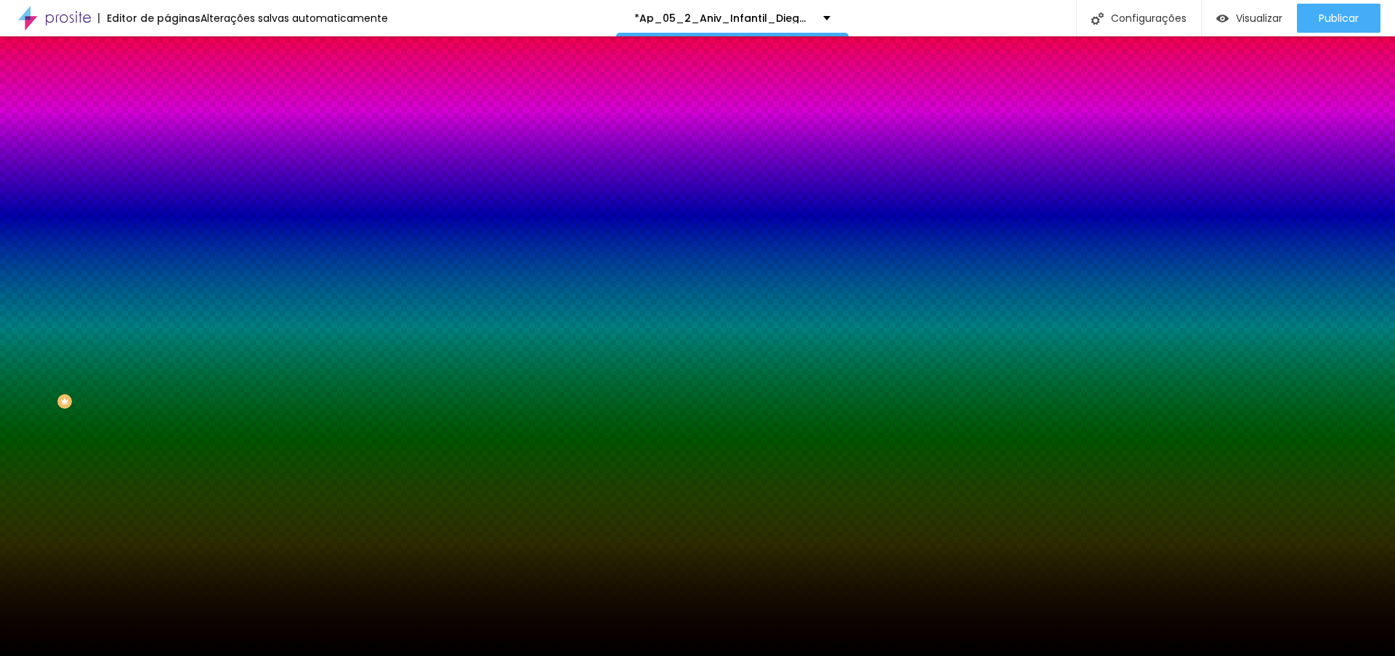
click at [167, 198] on div at bounding box center [250, 198] width 167 height 0
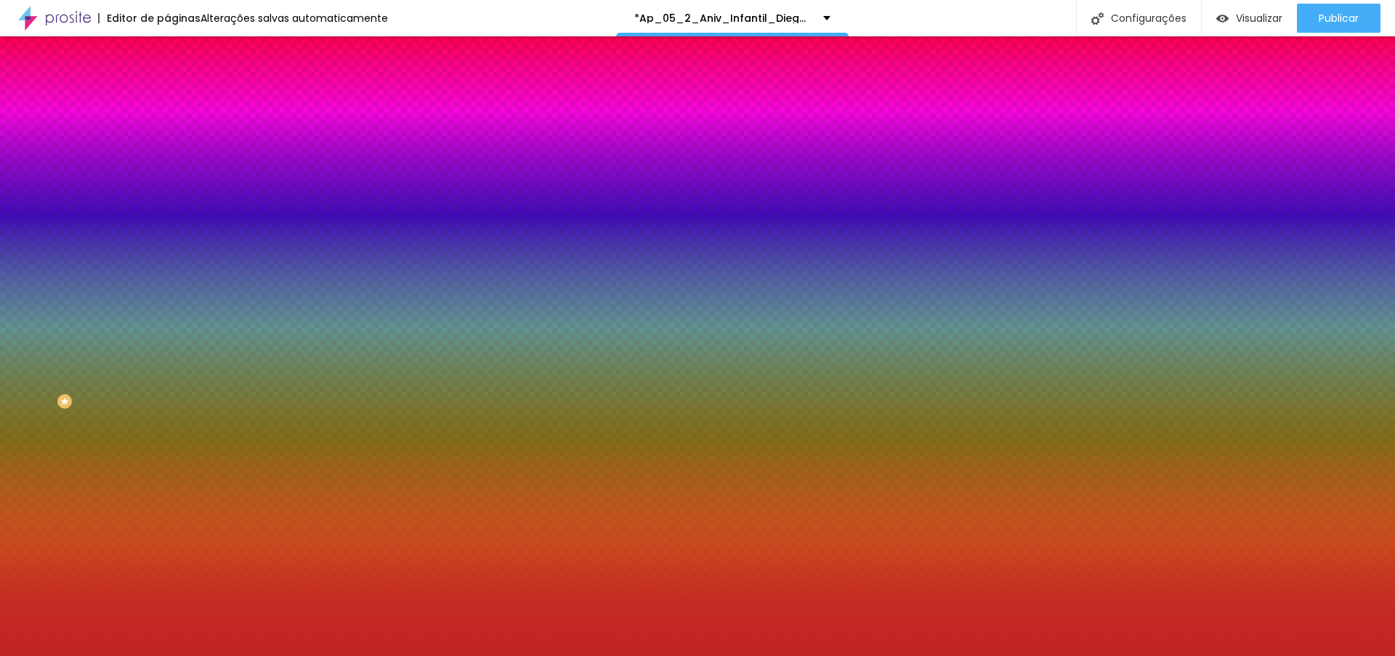
click at [99, 309] on div at bounding box center [697, 328] width 1395 height 656
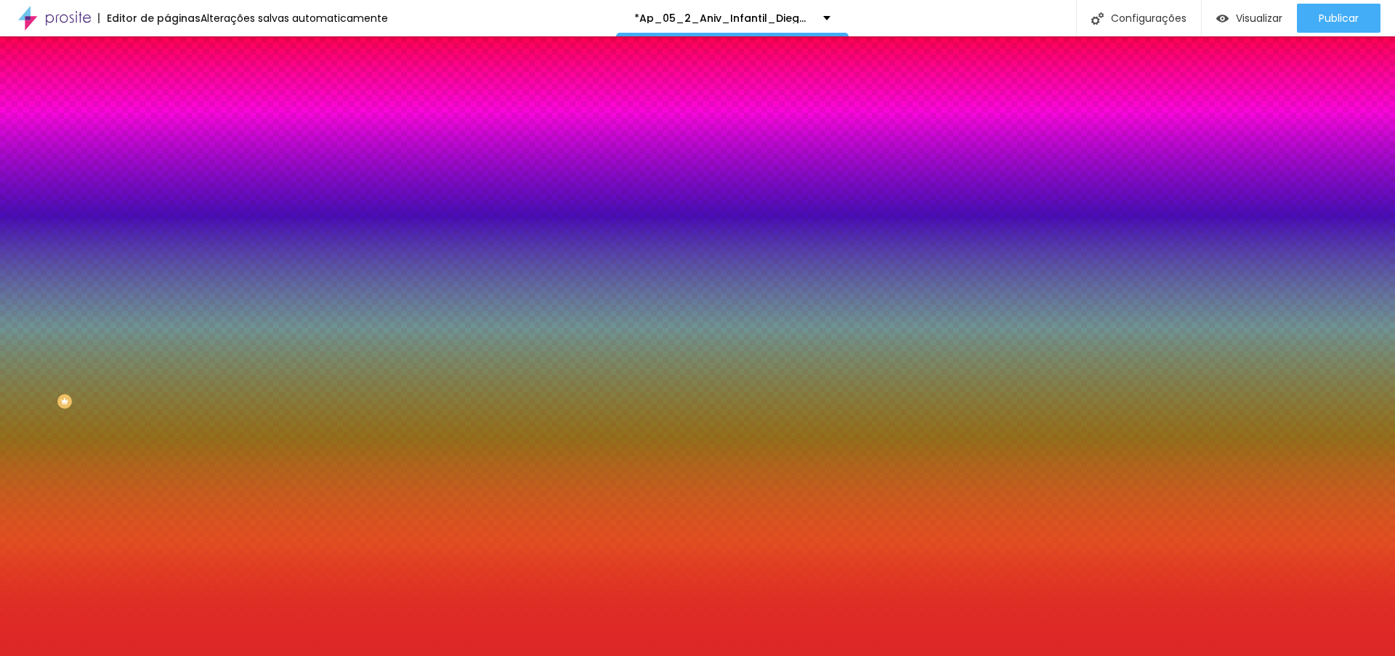
drag, startPoint x: 94, startPoint y: 304, endPoint x: 101, endPoint y: 297, distance: 10.8
click at [101, 297] on div at bounding box center [697, 328] width 1395 height 656
type input "#DD2626"
drag, startPoint x: 144, startPoint y: 281, endPoint x: 153, endPoint y: 431, distance: 150.0
click at [167, 431] on div "Editar Seção Conteúdo Estilo Avançado Imagem de fundo Adicionar imagem Efeito d…" at bounding box center [250, 345] width 167 height 619
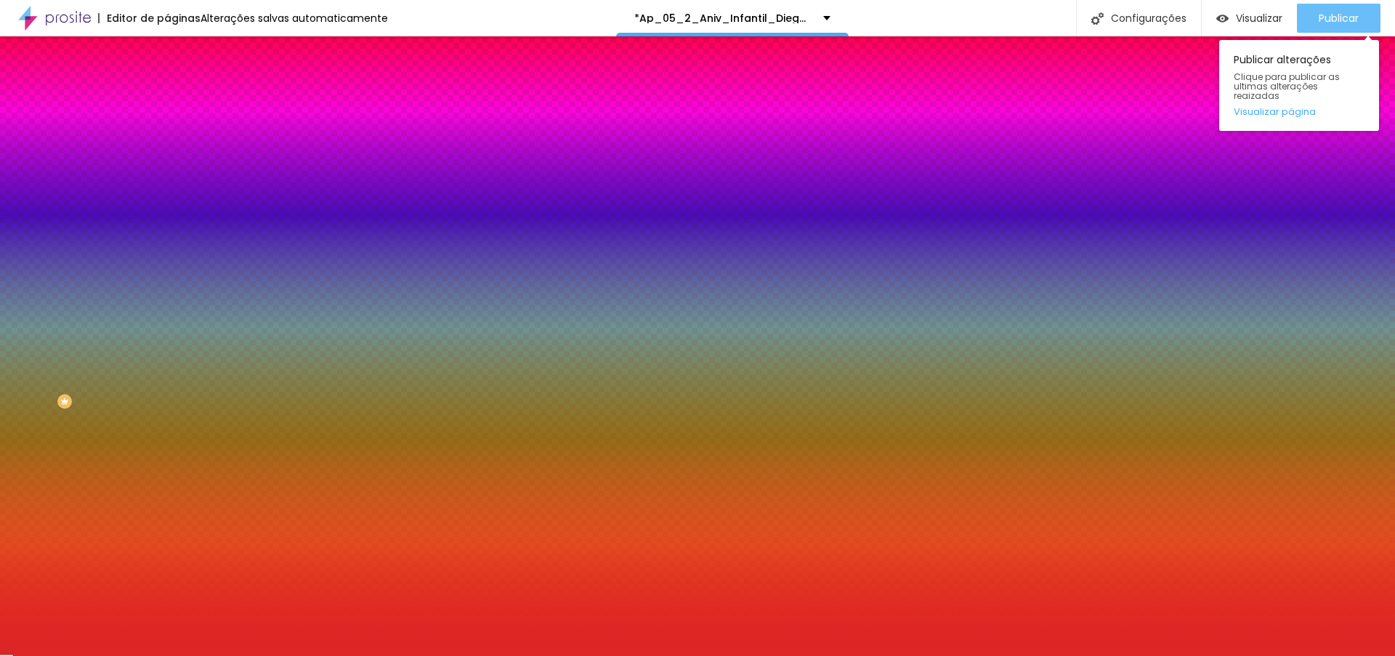
click at [1336, 20] on span "Publicar" at bounding box center [1339, 18] width 40 height 12
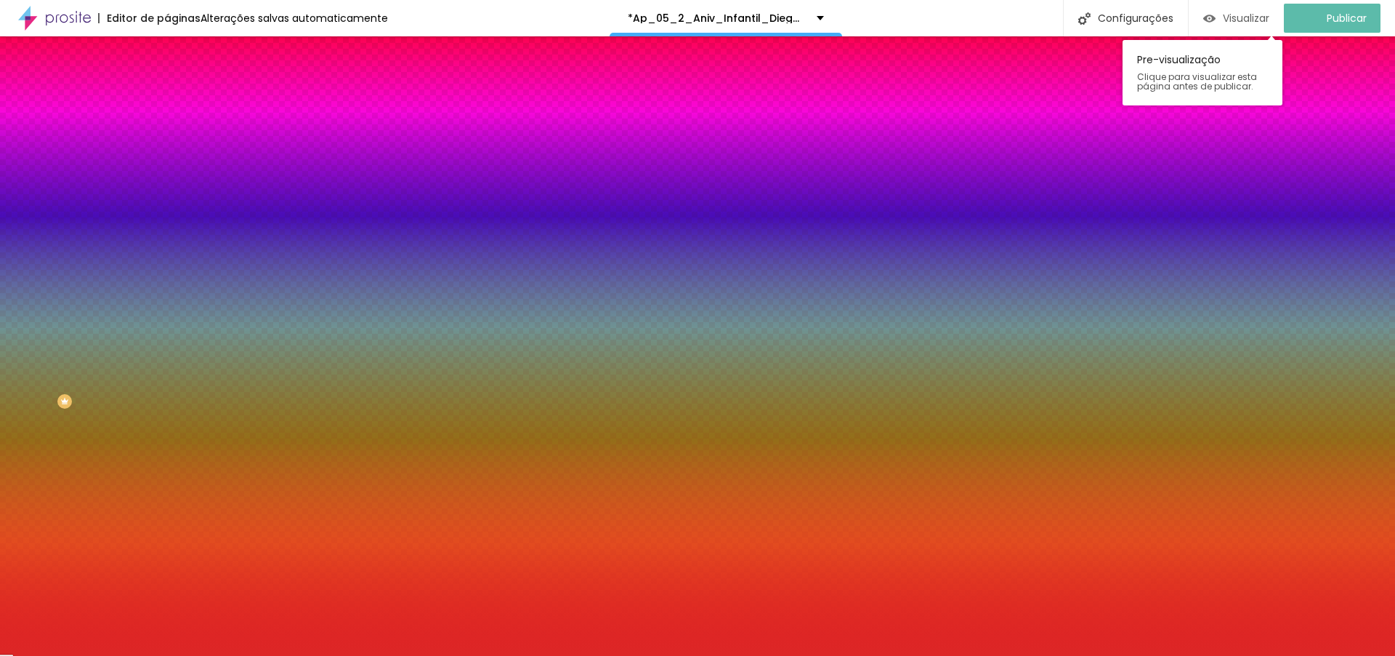
click at [1262, 18] on span "Visualizar" at bounding box center [1246, 18] width 47 height 12
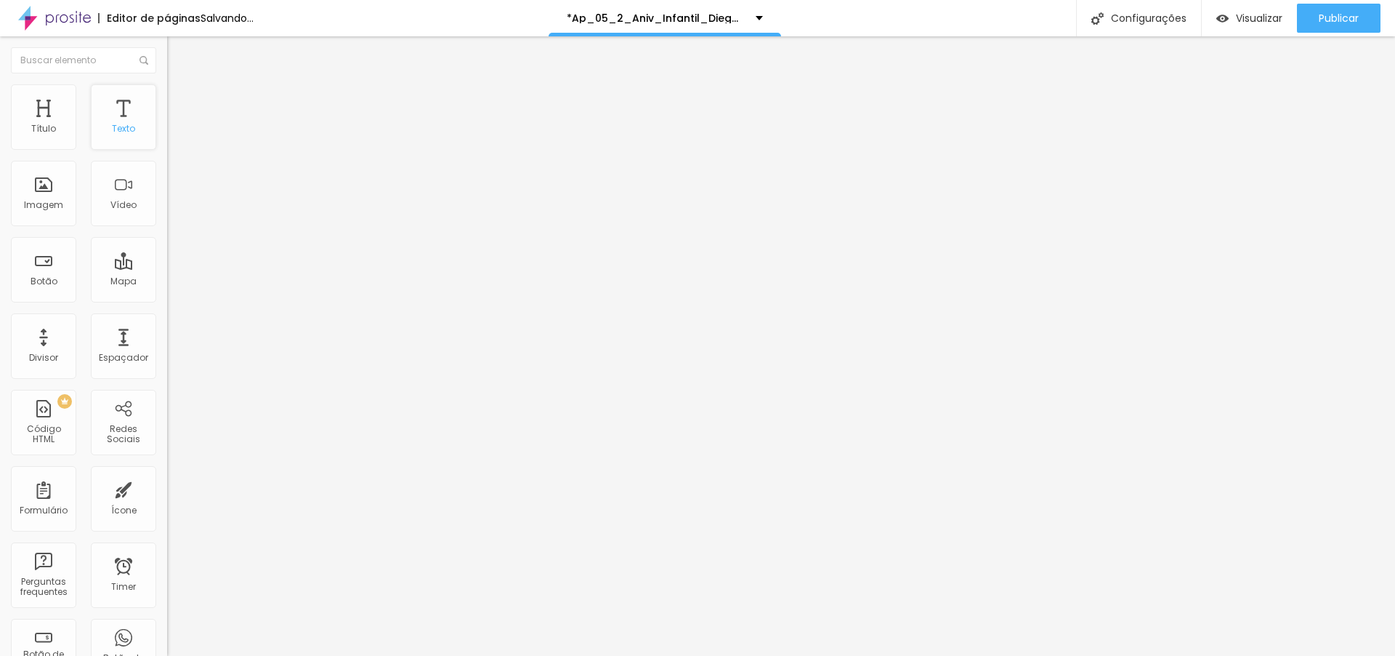
click at [128, 110] on div "Texto" at bounding box center [123, 116] width 65 height 65
click at [167, 95] on li "Estilo" at bounding box center [250, 91] width 167 height 15
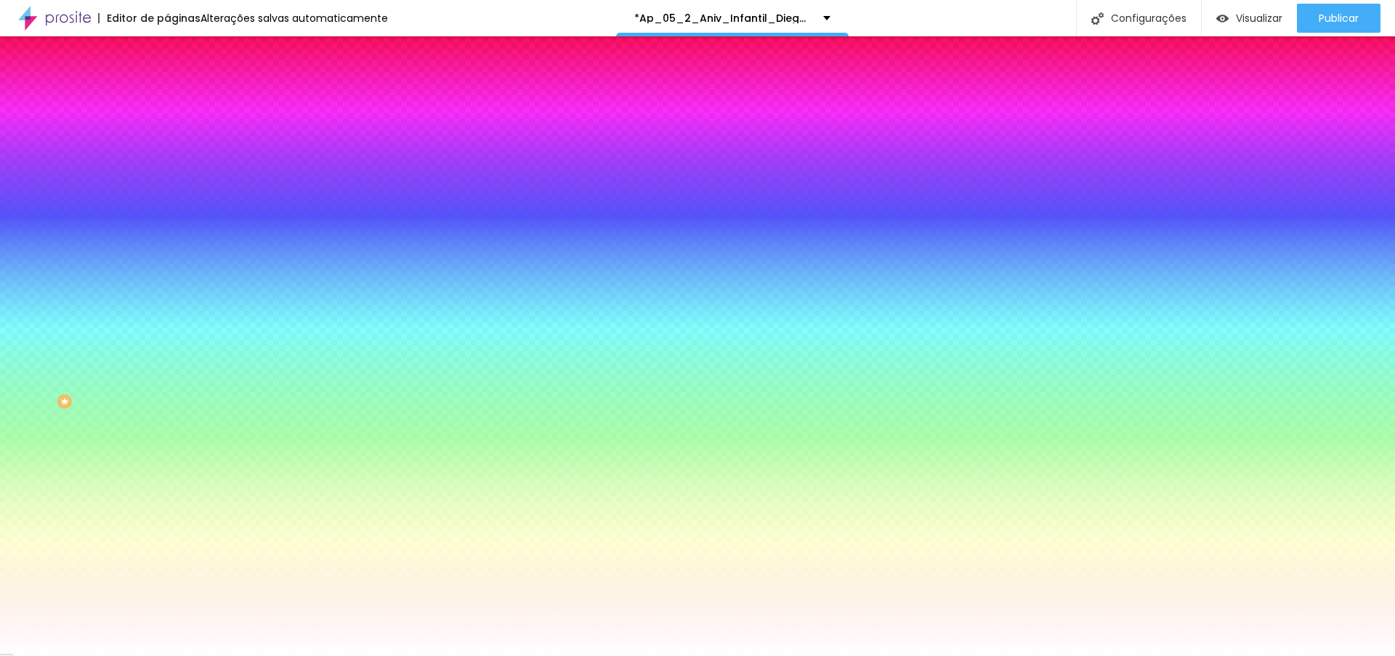
click at [167, 99] on img at bounding box center [173, 105] width 13 height 13
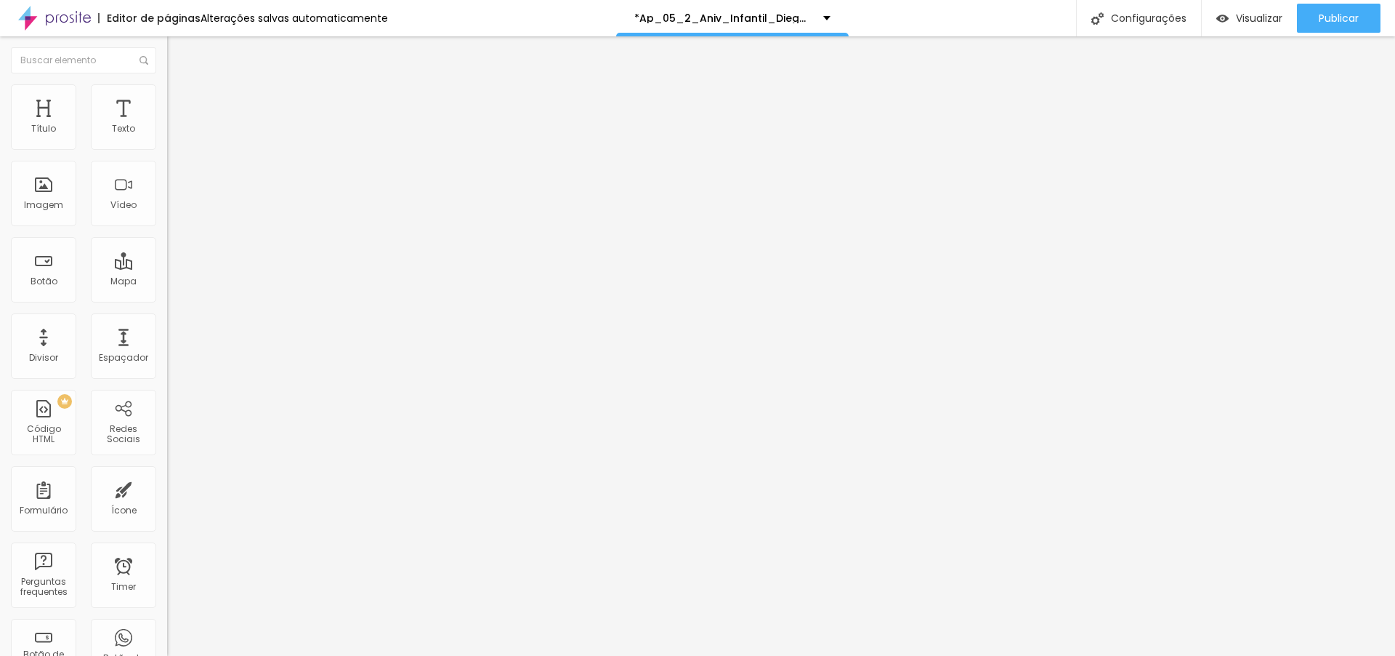
click at [180, 98] on span "Estilo" at bounding box center [191, 94] width 23 height 12
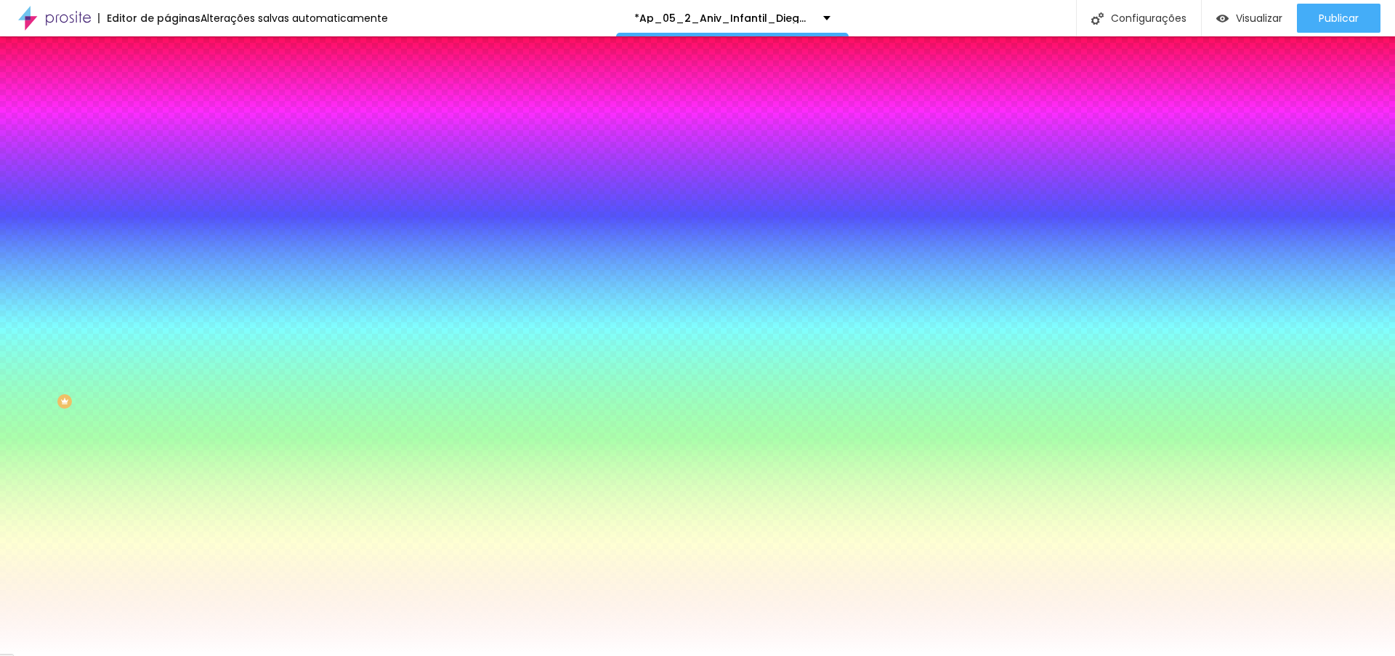
click at [167, 198] on div at bounding box center [250, 198] width 167 height 0
type input "#FFFFFF"
drag, startPoint x: 26, startPoint y: 290, endPoint x: 0, endPoint y: 270, distance: 33.1
click at [167, 270] on div "Imagem de fundo Adicionar imagem Efeito da Imagem Nenhum Nenhum Parallax Cor de…" at bounding box center [250, 207] width 167 height 188
click at [178, 55] on img "button" at bounding box center [184, 53] width 12 height 12
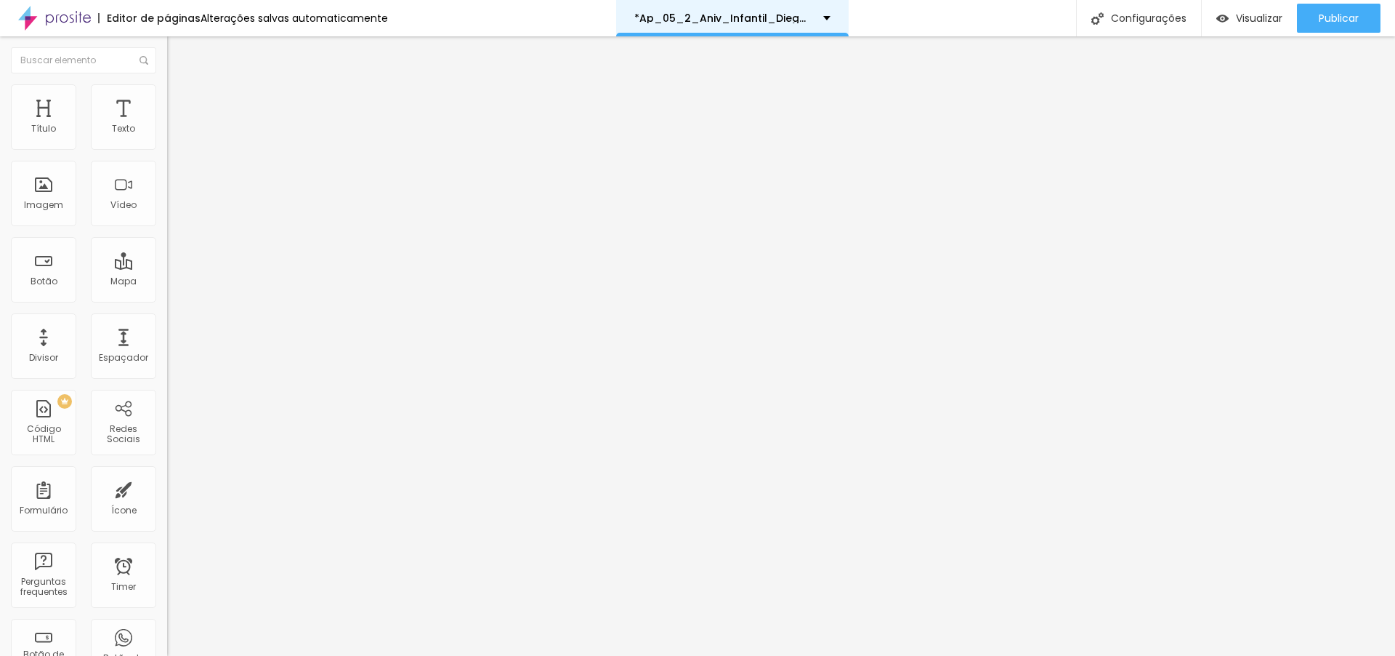
drag, startPoint x: 116, startPoint y: 209, endPoint x: 663, endPoint y: 2, distance: 584.8
click at [167, 137] on input "text" at bounding box center [254, 129] width 174 height 15
paste input "[URL][DOMAIN_NAME]"
type input "[URL][DOMAIN_NAME]"
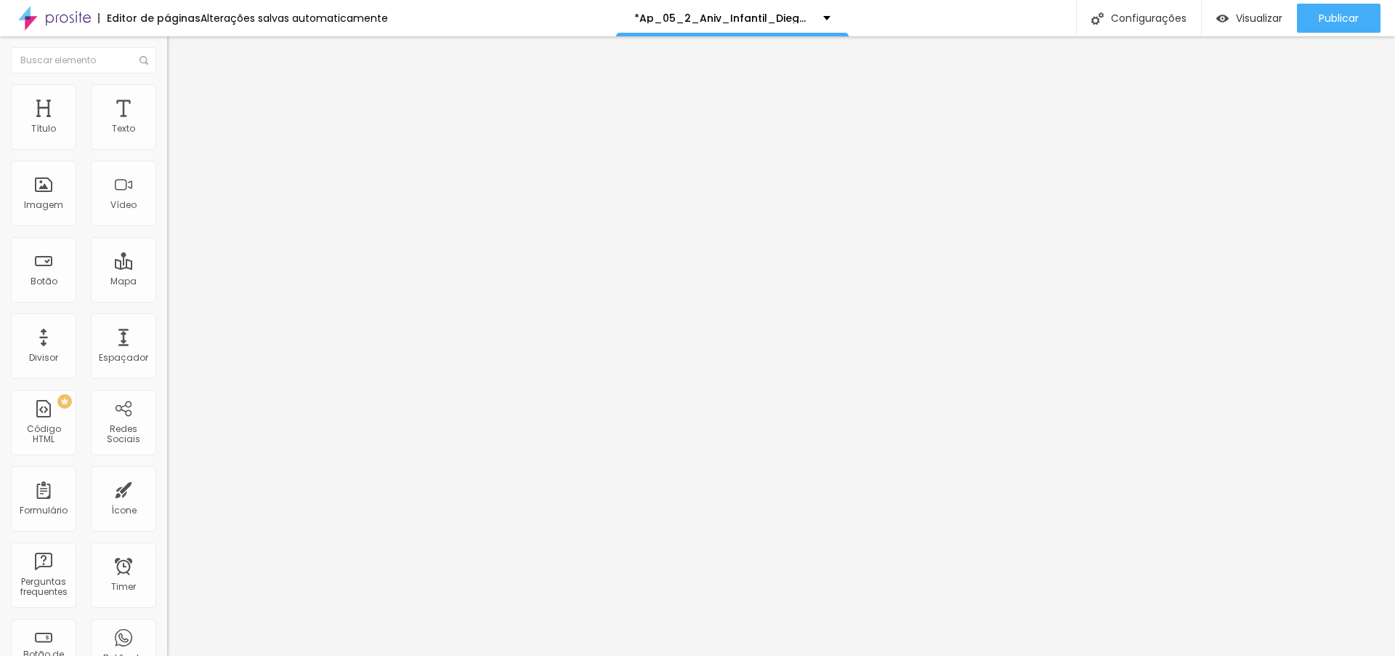
click at [167, 217] on span "4:3 Standard" at bounding box center [196, 211] width 59 height 12
click at [167, 233] on div "Wide 16:9" at bounding box center [250, 229] width 167 height 9
click at [167, 273] on div at bounding box center [250, 273] width 167 height 0
click at [1327, 16] on span "Publicar" at bounding box center [1339, 18] width 40 height 12
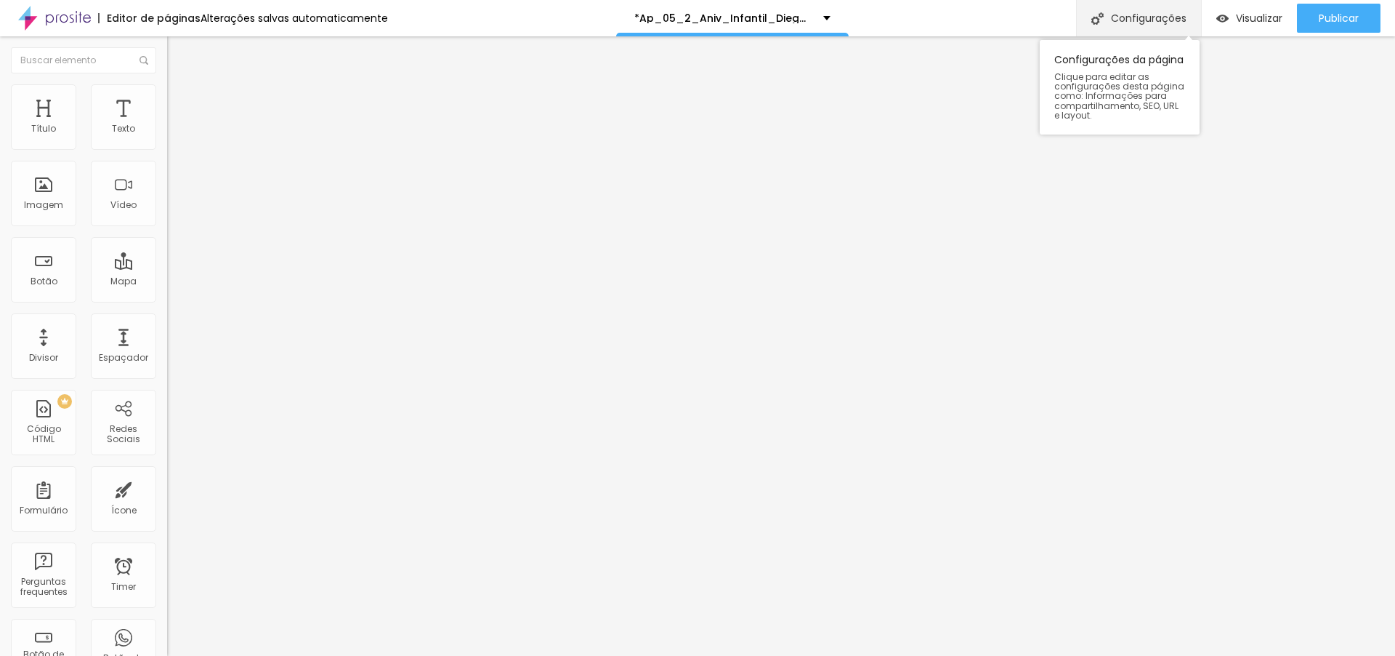
click at [1154, 23] on div "Configurações" at bounding box center [1138, 18] width 125 height 36
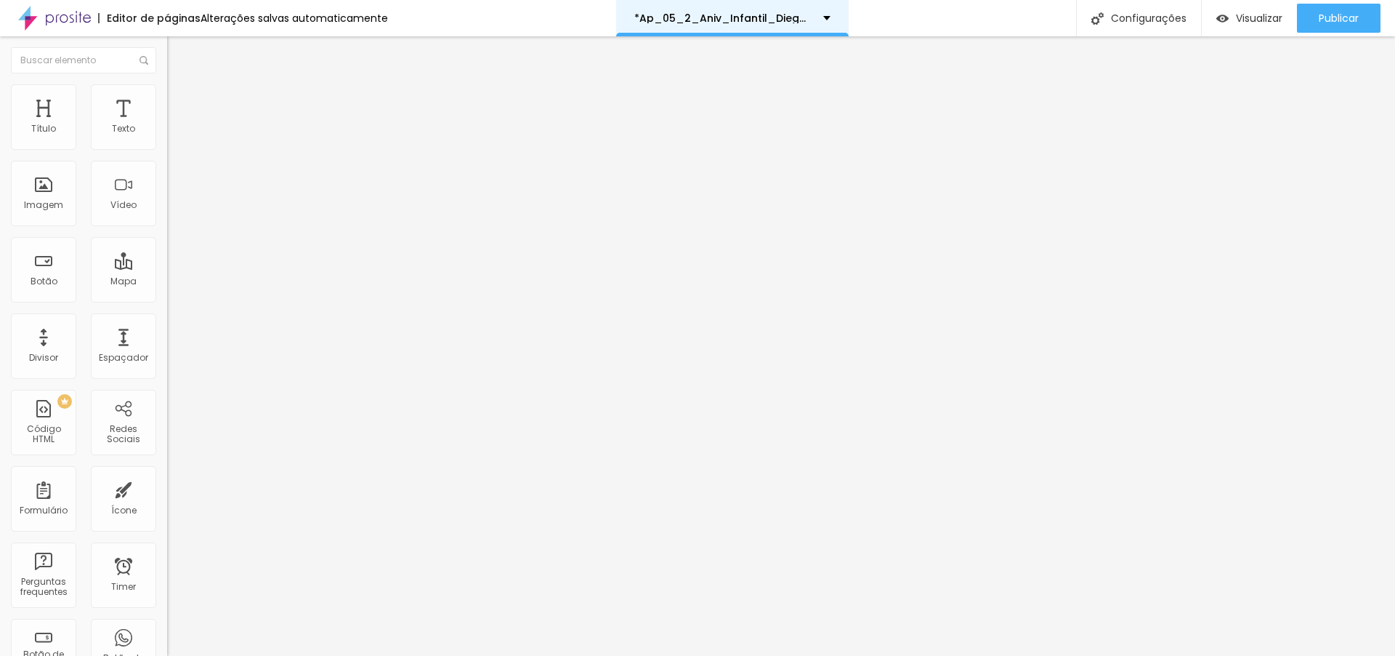
click at [828, 9] on div "*Ap_05_2_Aniv_Infantil_Diego_Rocha" at bounding box center [732, 18] width 233 height 36
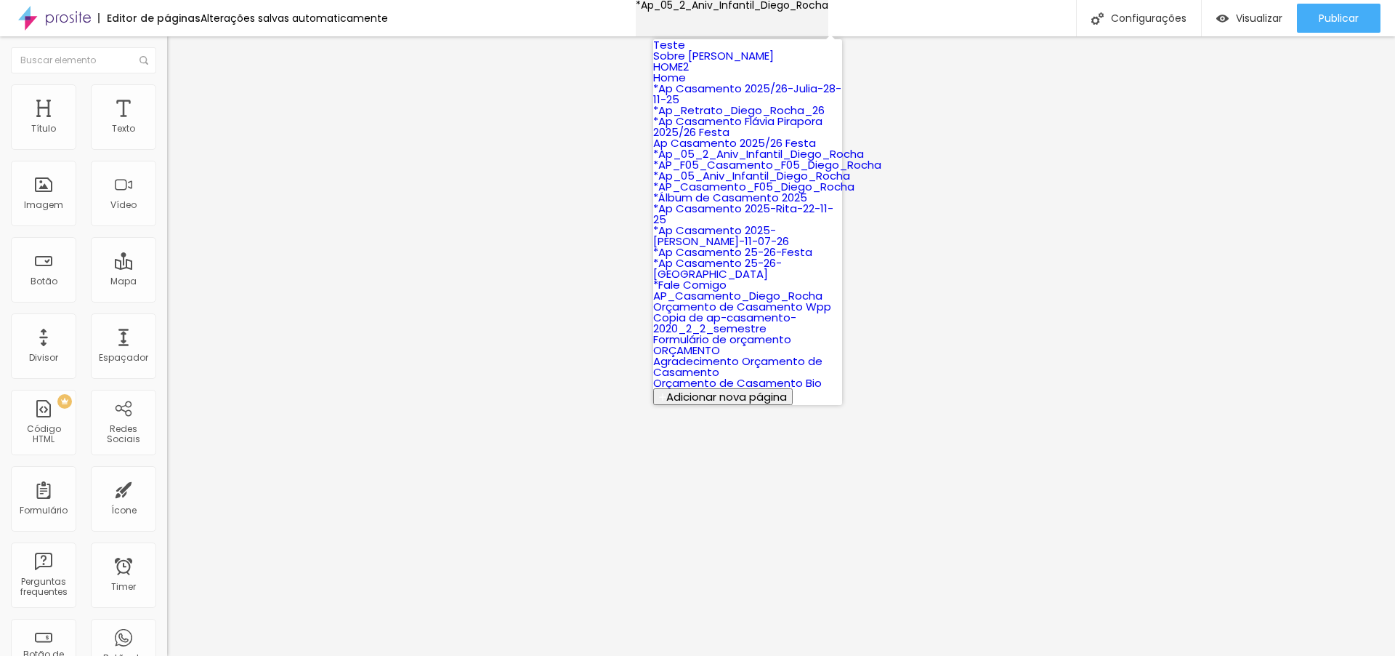
click at [828, 9] on div "*Ap_05_2_Aniv_Infantil_Diego_Rocha" at bounding box center [732, 5] width 193 height 10
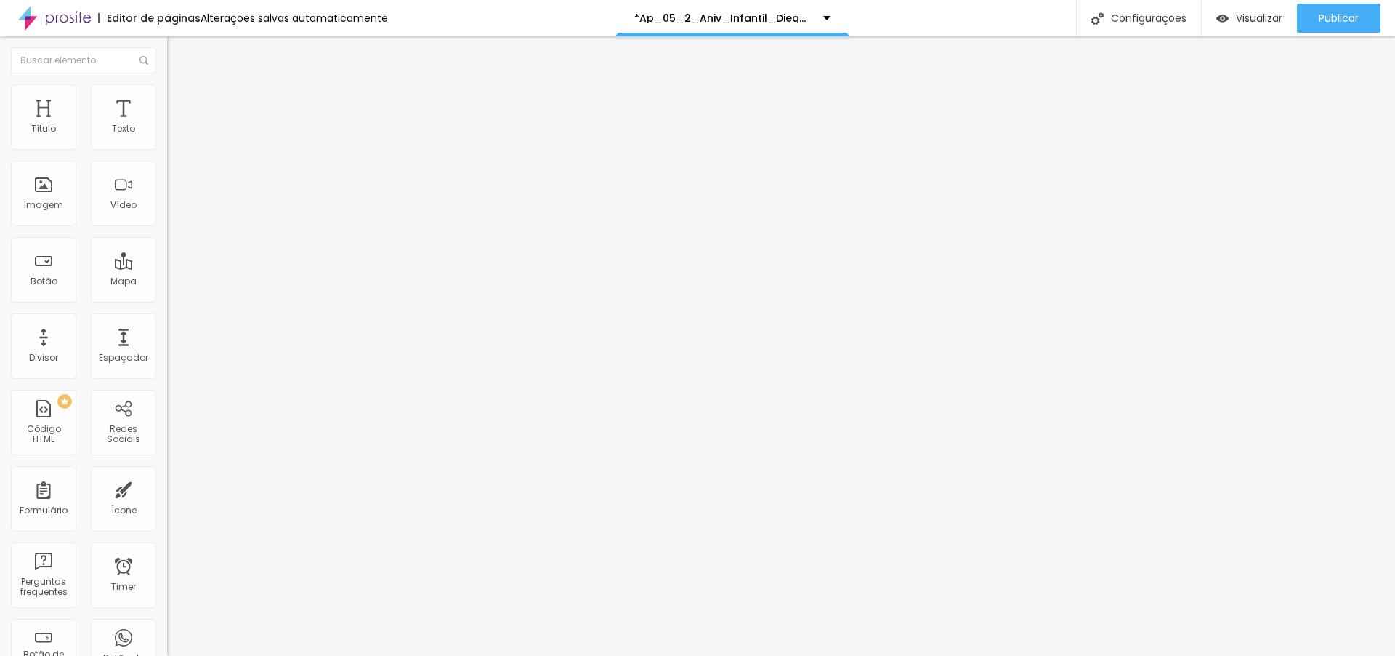
click at [353, 22] on div "Alterações salvas automaticamente" at bounding box center [294, 18] width 187 height 10
click at [167, 99] on img at bounding box center [173, 105] width 13 height 13
click at [167, 90] on li "Estilo" at bounding box center [250, 91] width 167 height 15
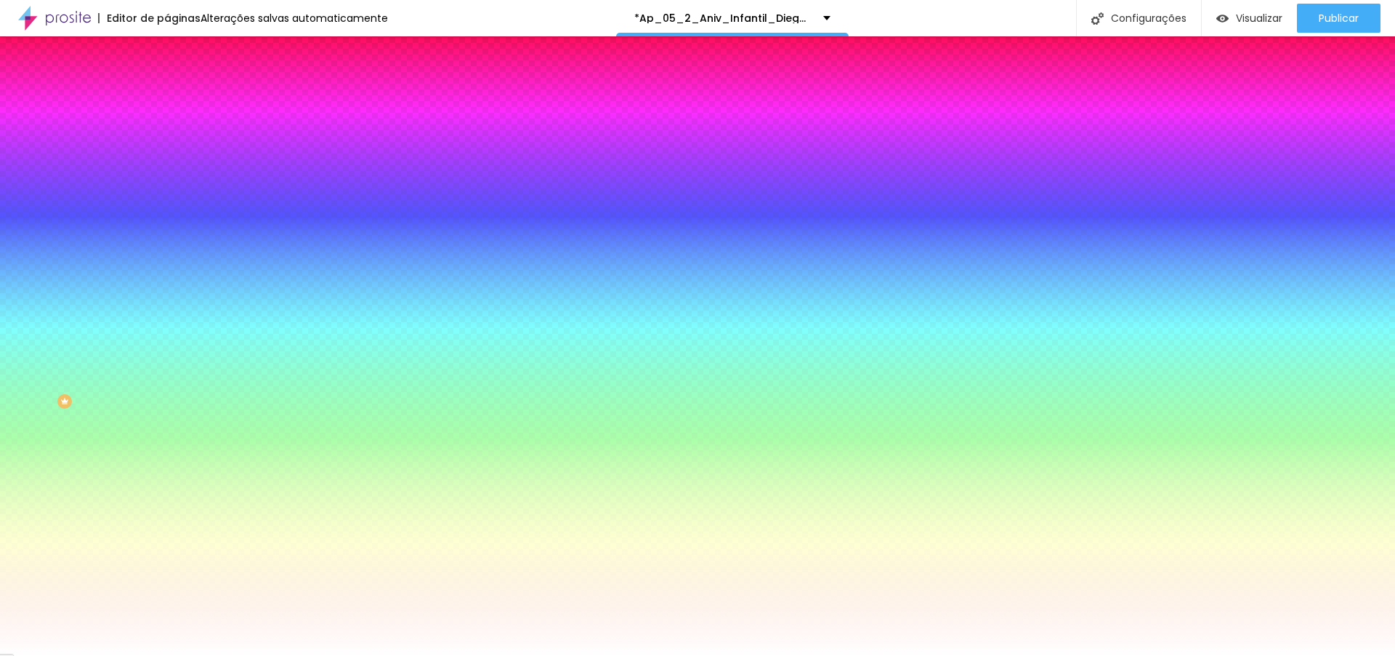
click at [167, 198] on div at bounding box center [250, 198] width 167 height 0
drag, startPoint x: 142, startPoint y: 318, endPoint x: 157, endPoint y: 263, distance: 57.1
click at [167, 263] on div "Imagem de fundo Adicionar imagem Efeito da Imagem Nenhum Nenhum Parallax Cor de…" at bounding box center [250, 207] width 167 height 188
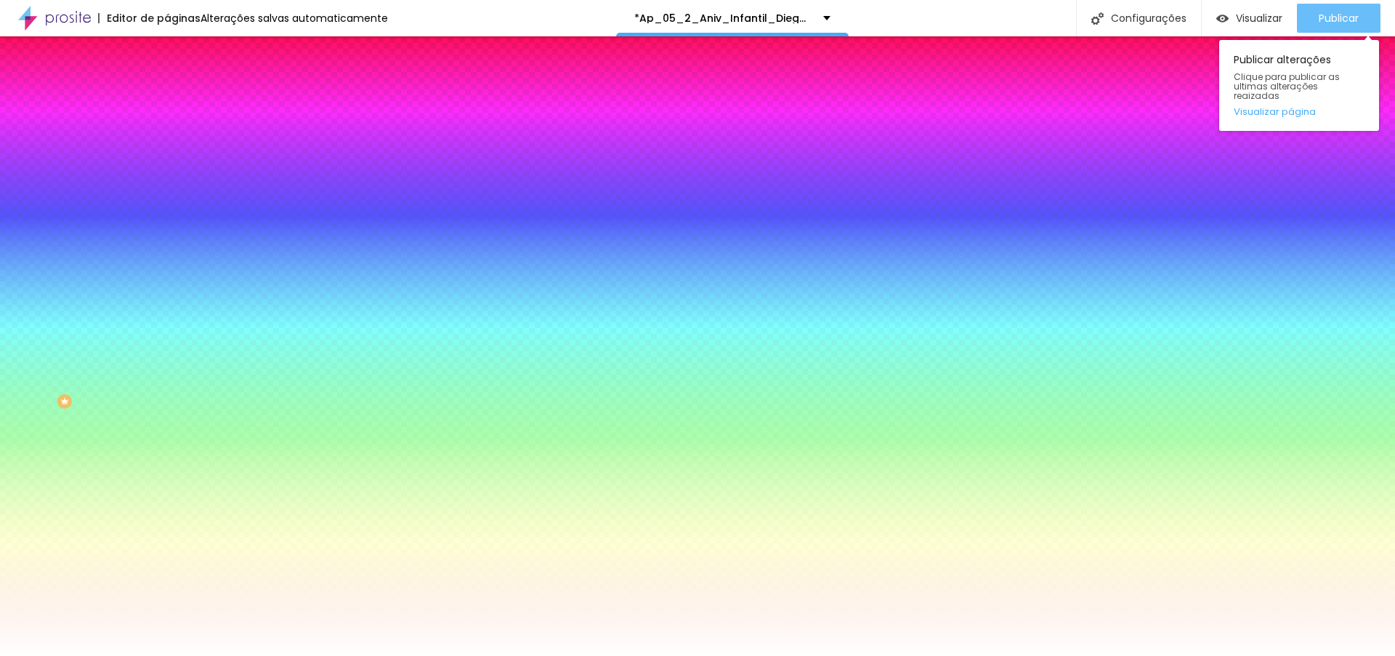
click at [1328, 20] on span "Publicar" at bounding box center [1339, 18] width 40 height 12
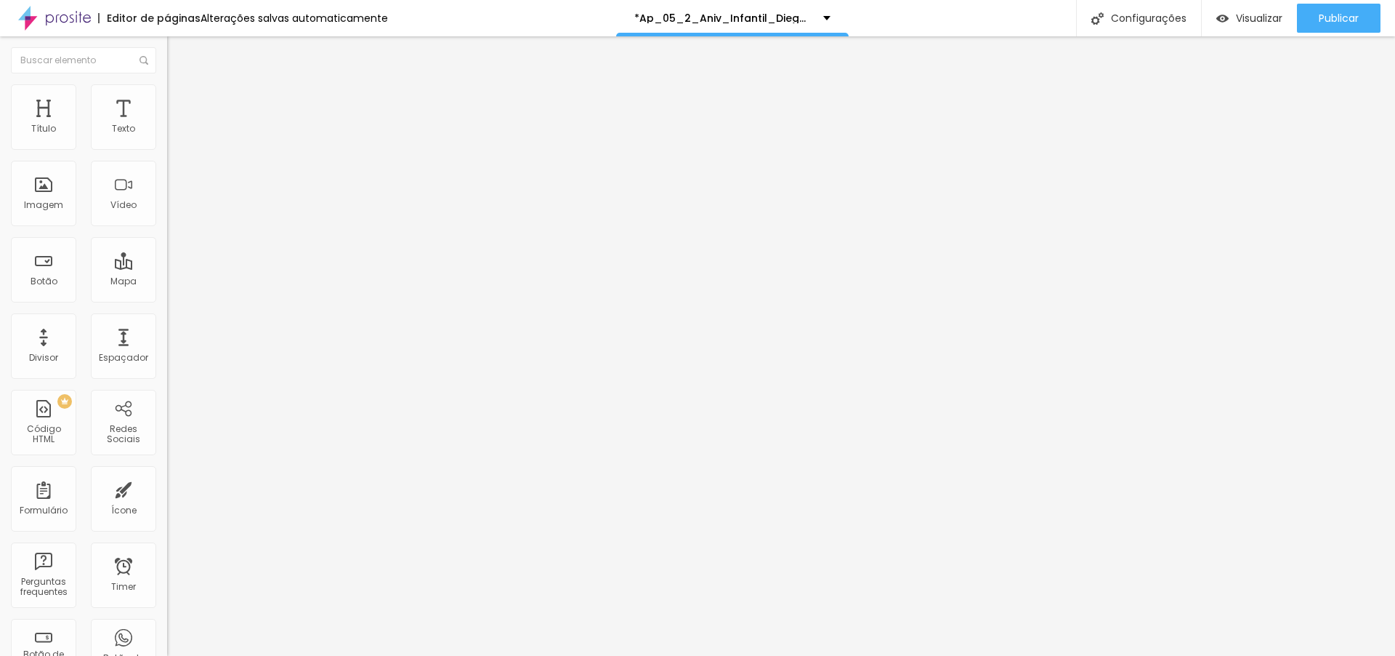
click at [167, 99] on li "Avançado" at bounding box center [250, 106] width 167 height 15
click at [167, 642] on div at bounding box center [250, 642] width 167 height 0
click at [167, 99] on img at bounding box center [173, 105] width 13 height 13
click at [180, 102] on span "Avançado" at bounding box center [204, 108] width 48 height 12
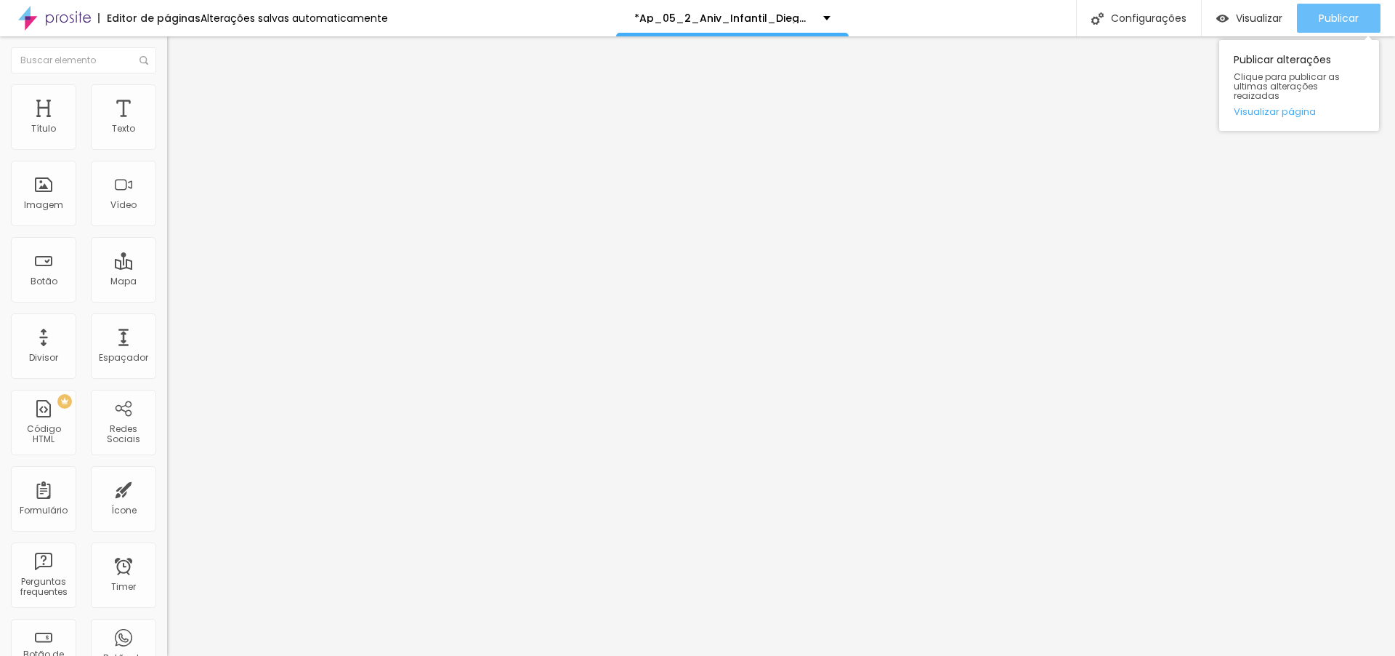
click at [1307, 21] on button "Publicar" at bounding box center [1339, 18] width 84 height 29
click at [1344, 14] on span "Publicar" at bounding box center [1339, 18] width 40 height 12
click at [167, 99] on li "Avançado" at bounding box center [250, 106] width 167 height 15
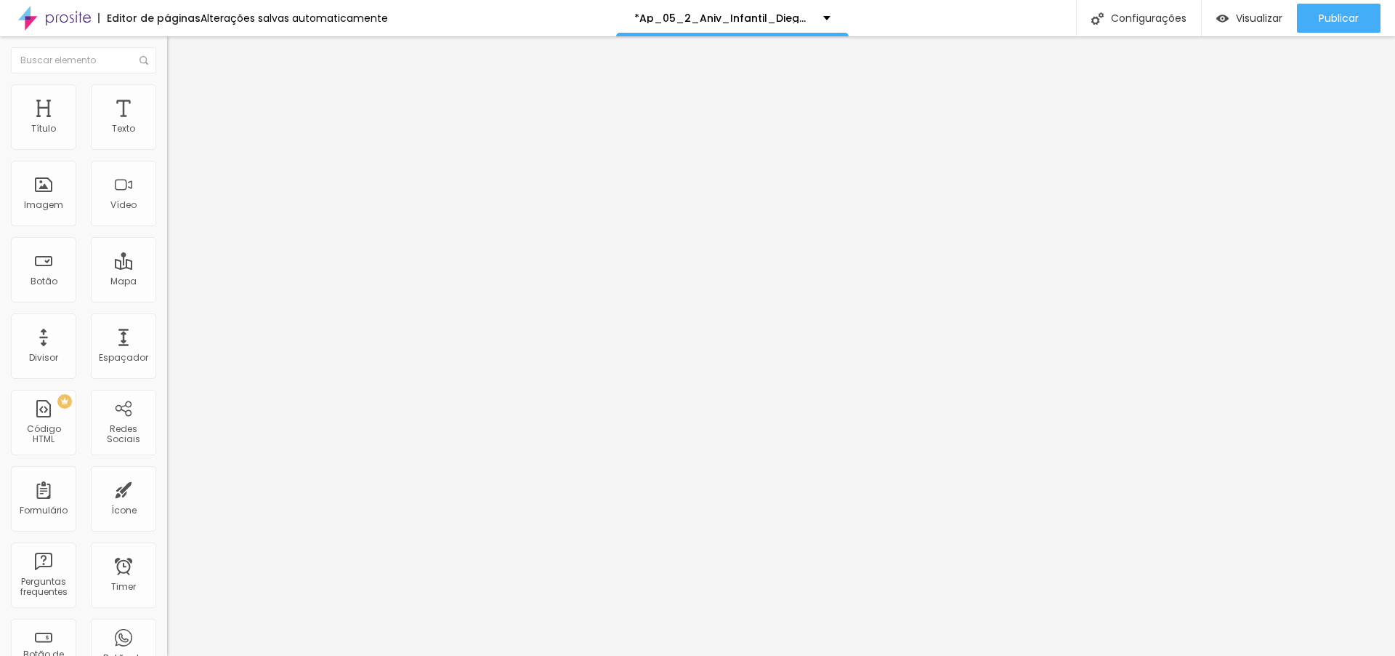
click at [167, 99] on img at bounding box center [173, 105] width 13 height 13
click at [167, 99] on li "Avançado" at bounding box center [250, 106] width 167 height 15
click at [167, 73] on ul "Conteúdo Estilo Avançado" at bounding box center [250, 92] width 167 height 44
click at [180, 102] on span "Avançado" at bounding box center [204, 108] width 48 height 12
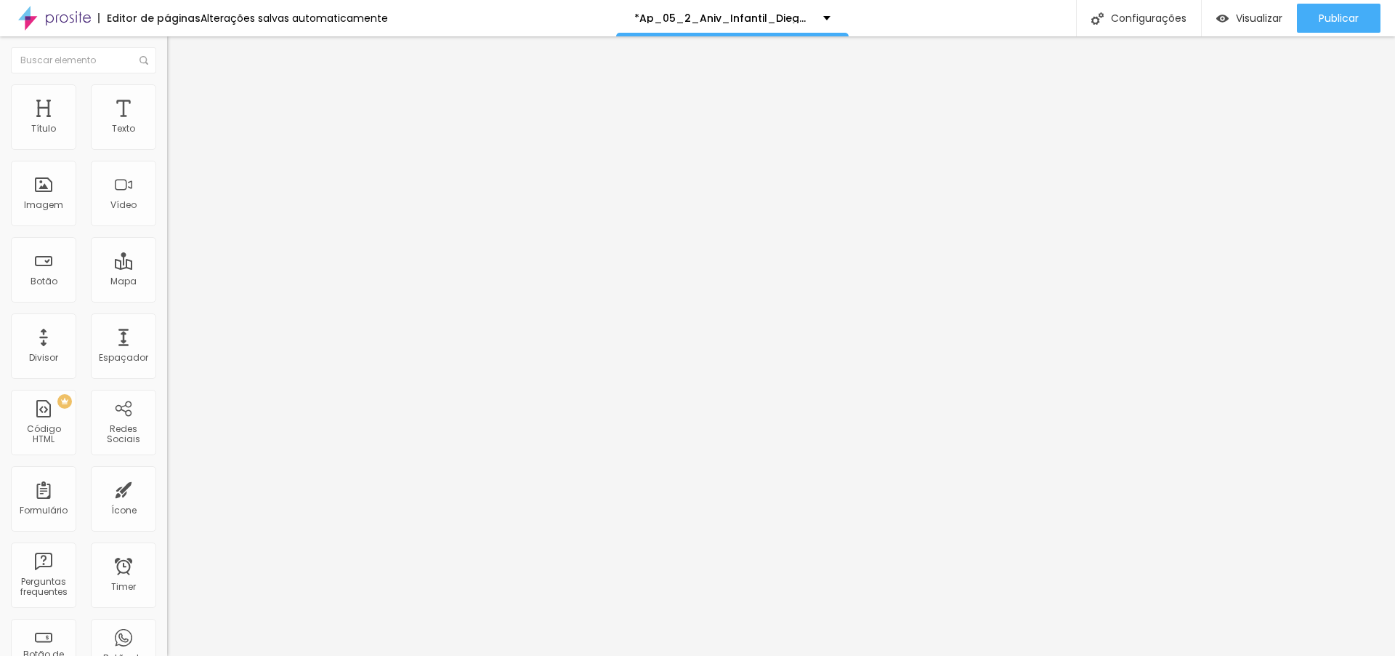
click at [180, 102] on span "Avançado" at bounding box center [204, 108] width 48 height 12
click at [167, 99] on li "Avançado" at bounding box center [250, 106] width 167 height 15
click at [167, 99] on img at bounding box center [173, 105] width 13 height 13
click at [167, 89] on img at bounding box center [173, 90] width 13 height 13
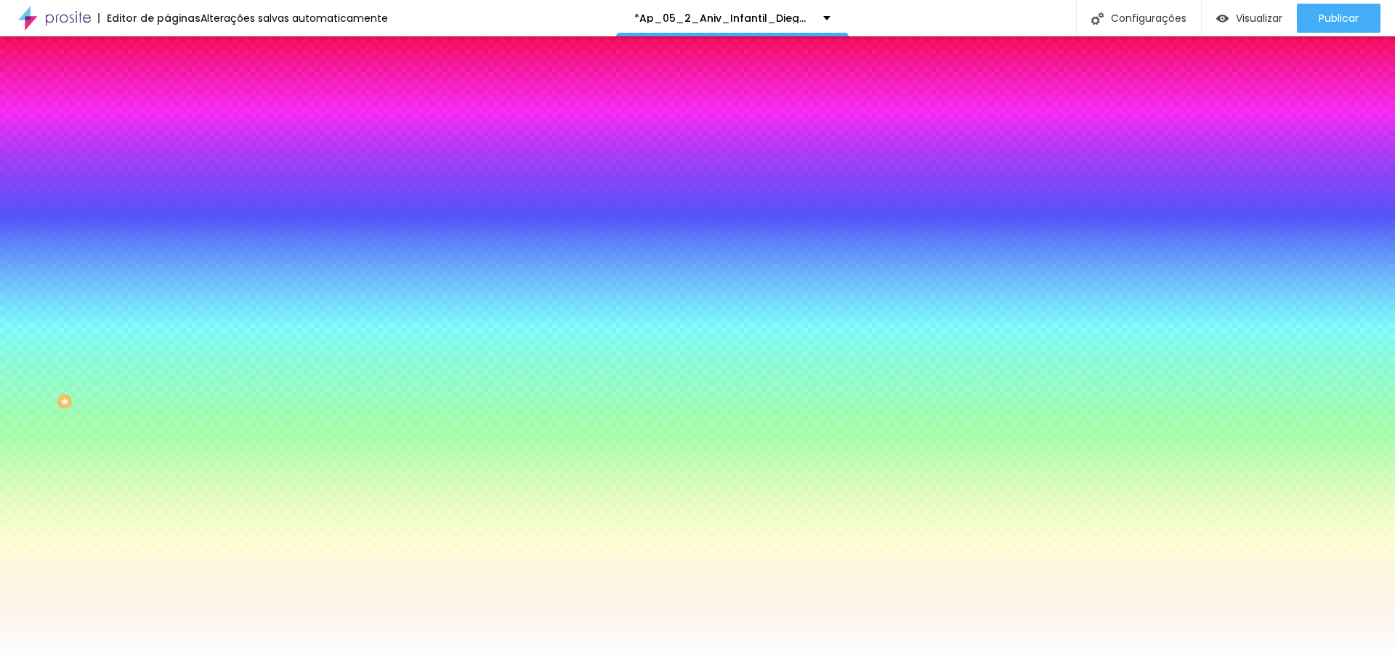
click at [167, 198] on div at bounding box center [250, 198] width 167 height 0
drag, startPoint x: 166, startPoint y: 353, endPoint x: 161, endPoint y: 435, distance: 81.6
click at [167, 435] on div "Editar Seção Conteúdo Estilo Avançado Imagem de fundo Adicionar imagem Efeito d…" at bounding box center [250, 345] width 167 height 619
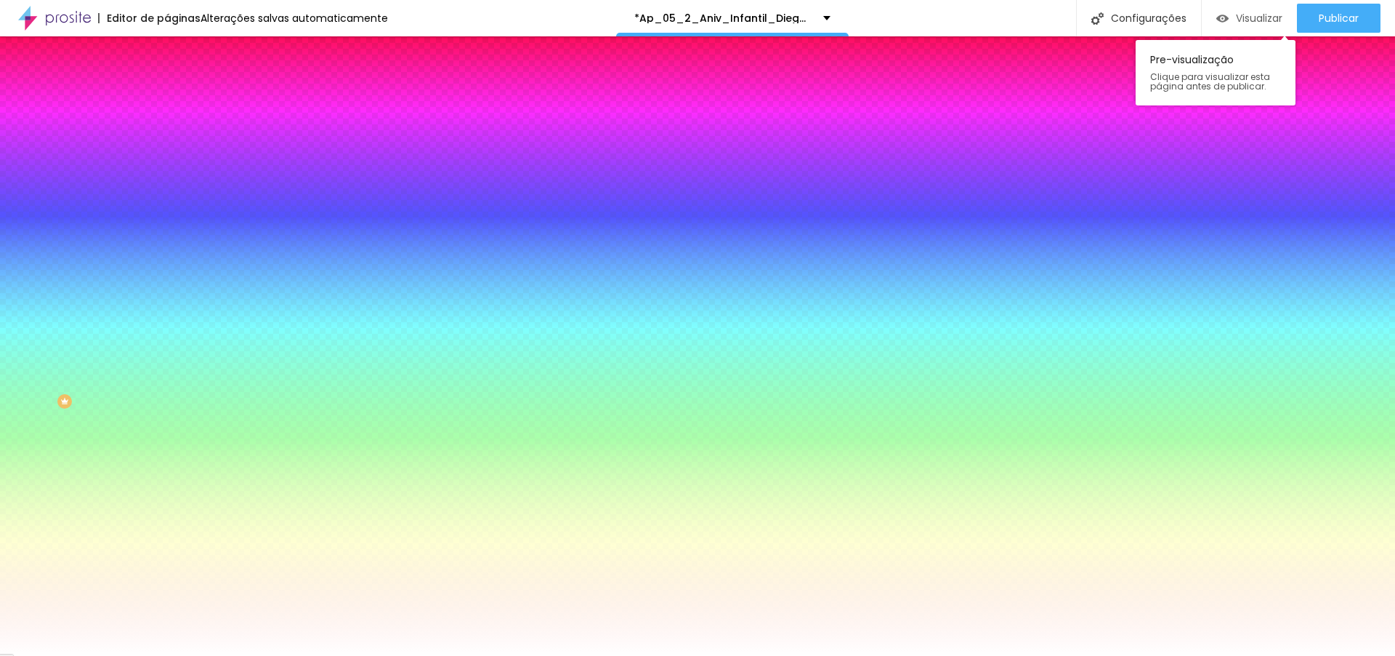
click at [1249, 12] on span "Visualizar" at bounding box center [1259, 18] width 47 height 12
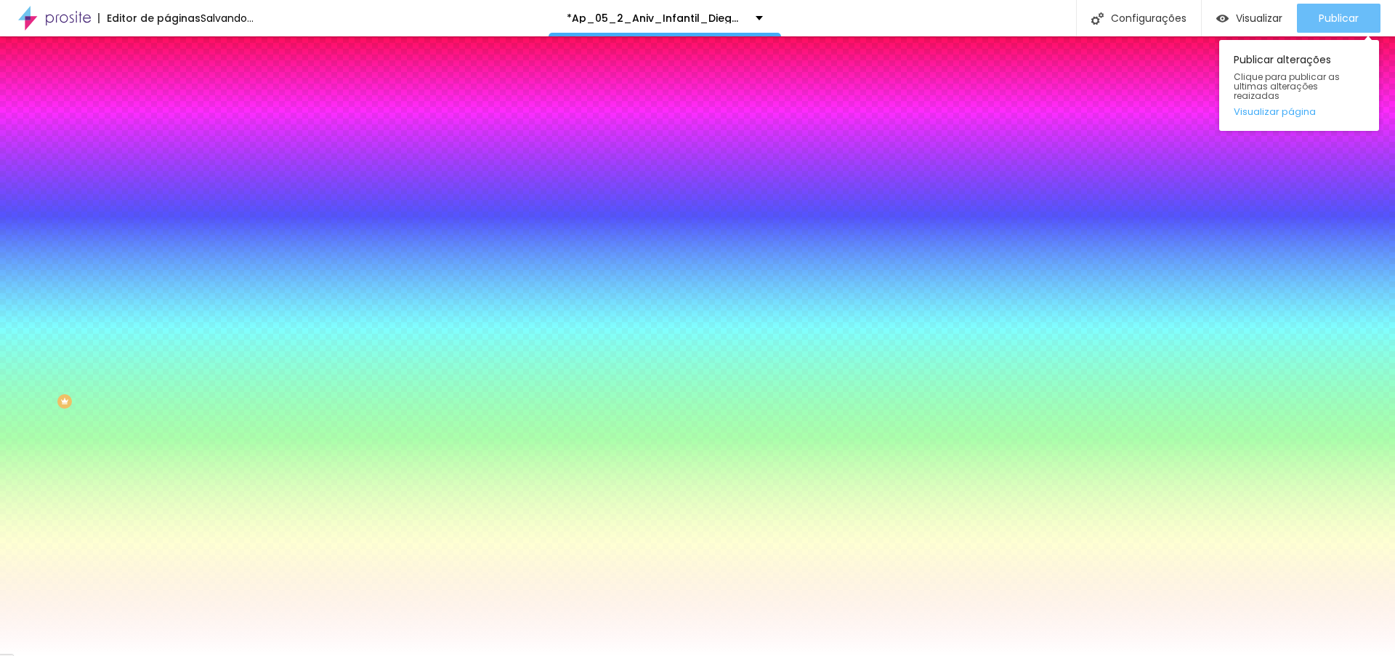
click at [1342, 9] on div "Publicar" at bounding box center [1339, 18] width 40 height 29
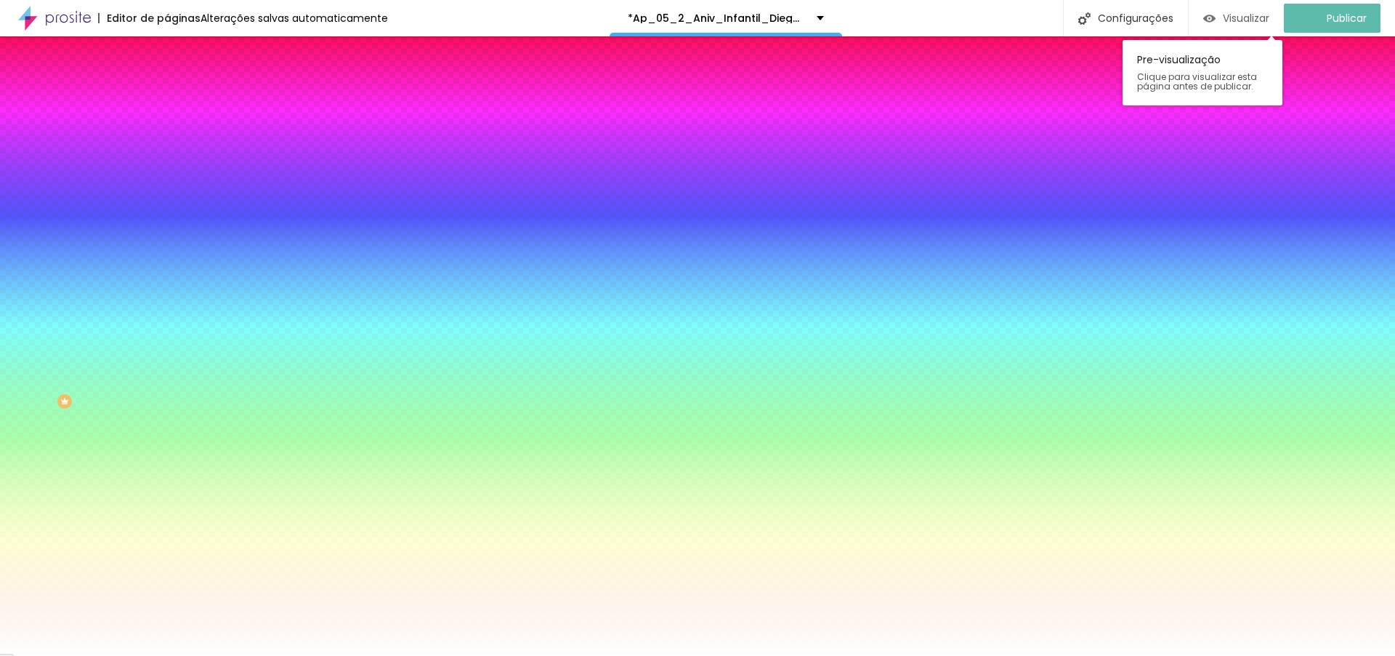
click at [1255, 22] on span "Visualizar" at bounding box center [1246, 18] width 47 height 12
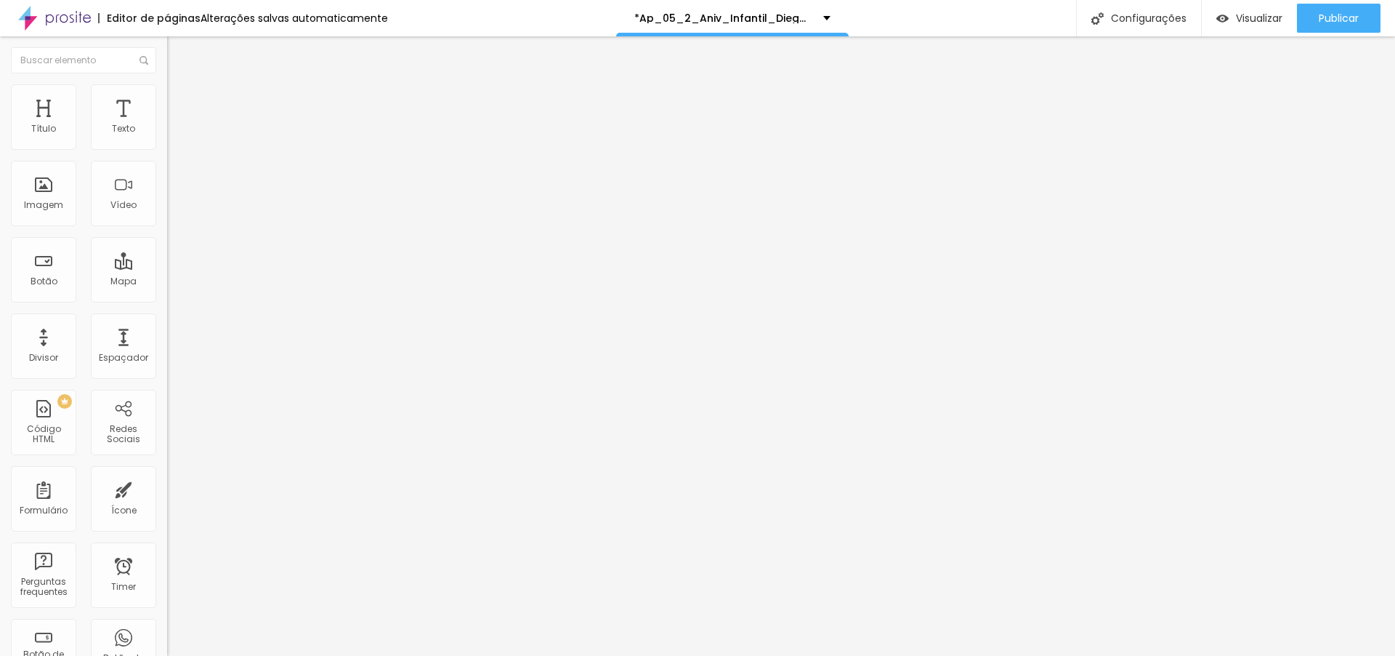
click at [167, 99] on img at bounding box center [173, 105] width 13 height 13
click at [167, 95] on li "Estilo" at bounding box center [250, 91] width 167 height 15
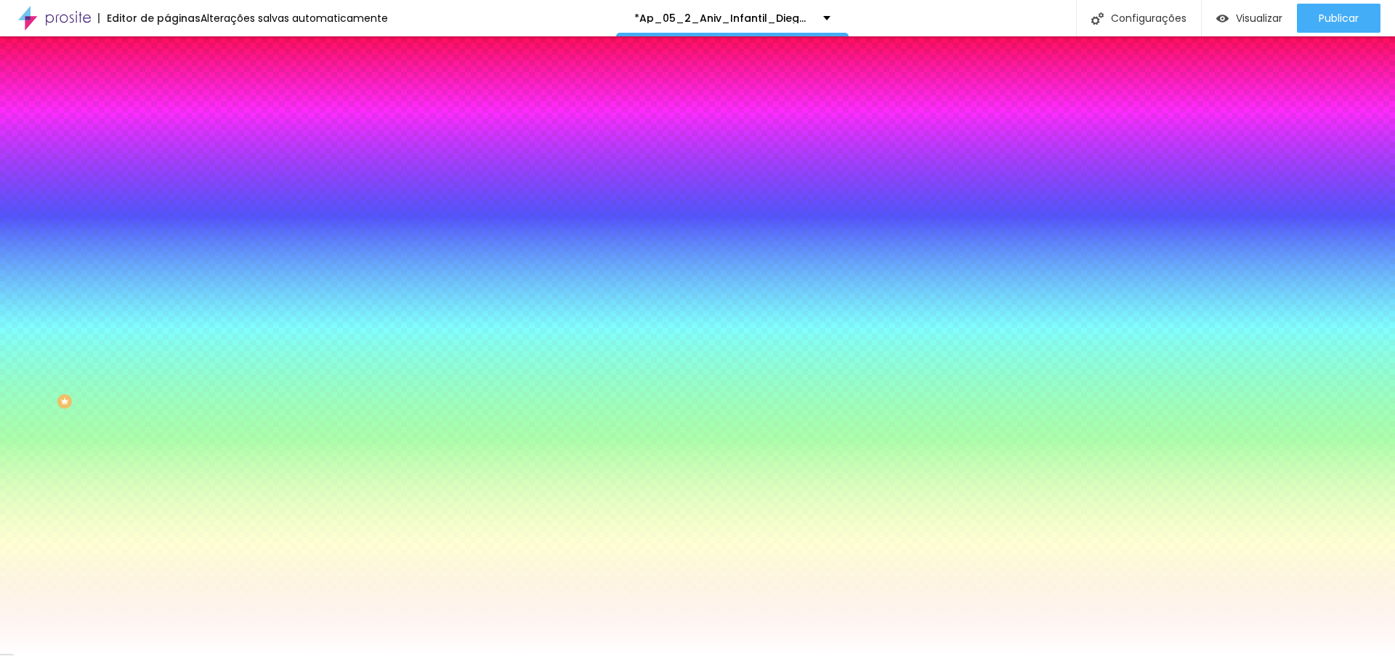
click at [167, 198] on div at bounding box center [250, 198] width 167 height 0
drag, startPoint x: 147, startPoint y: 304, endPoint x: 153, endPoint y: 251, distance: 53.4
click at [167, 212] on div "Cor de fundo Voltar ao padrão #FFFFFF" at bounding box center [250, 192] width 167 height 40
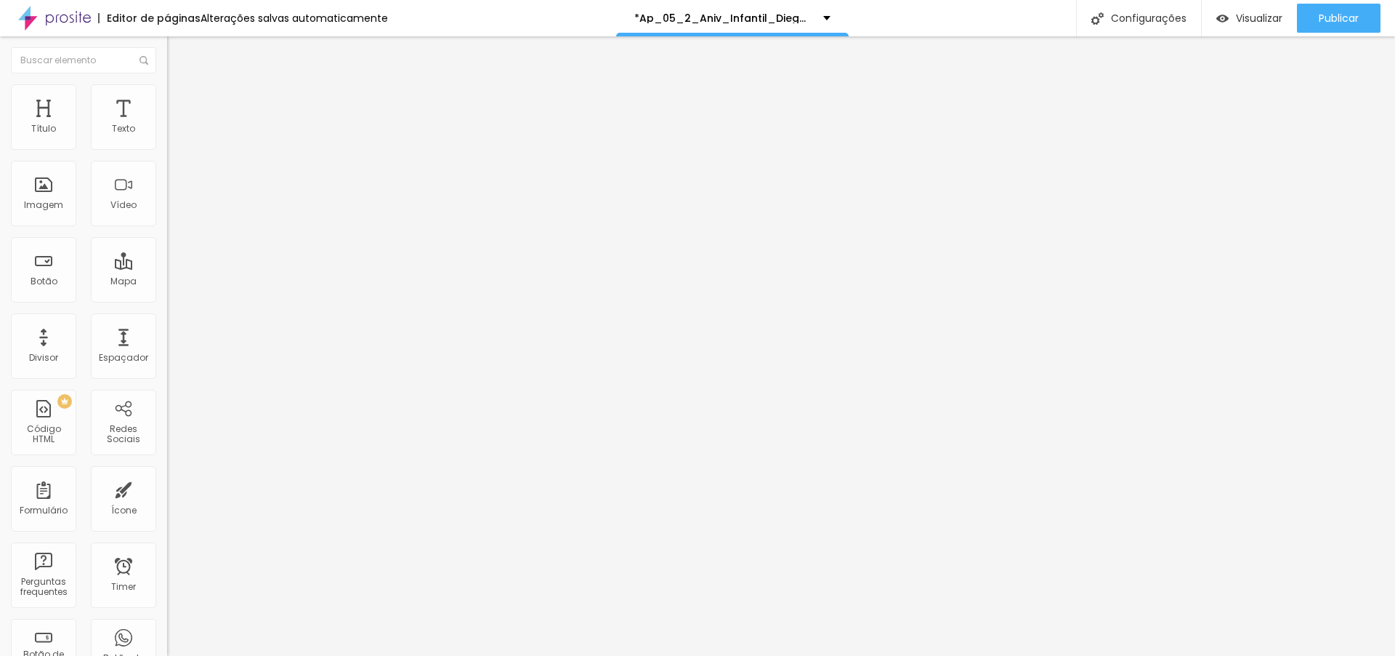
click at [167, 88] on li "Estilo" at bounding box center [250, 91] width 167 height 15
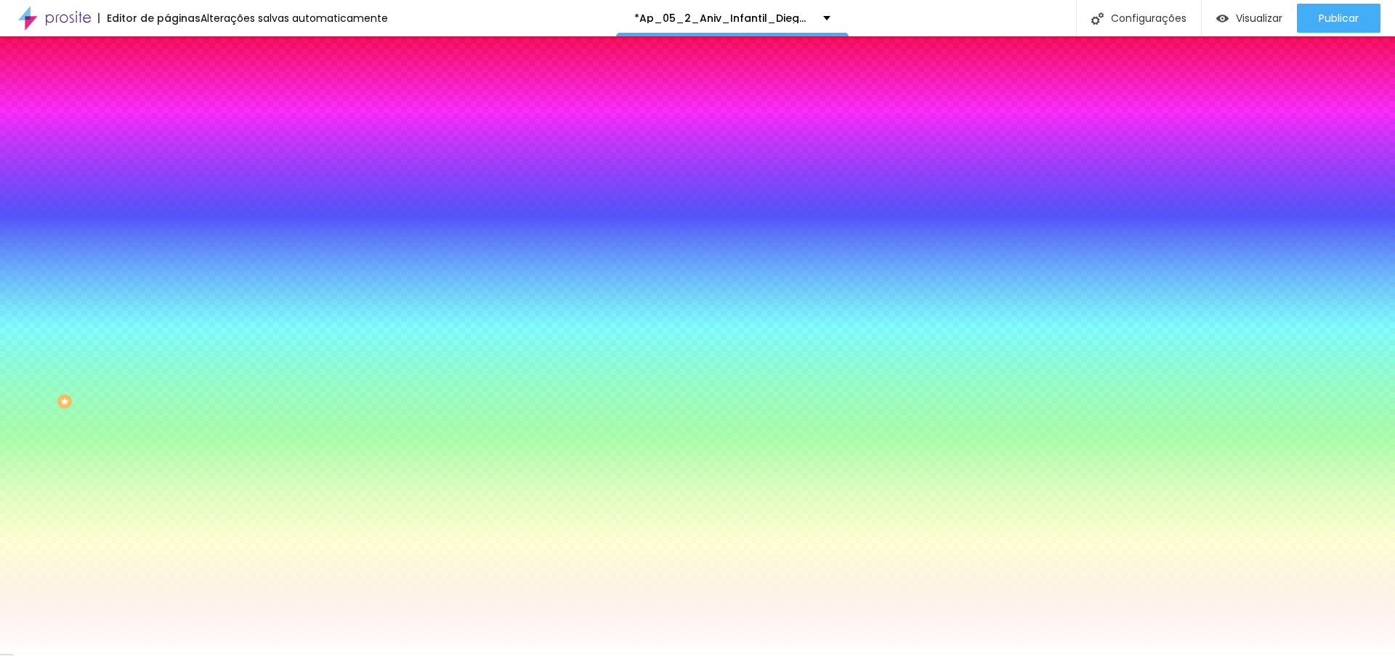
click at [167, 198] on div at bounding box center [250, 198] width 167 height 0
drag, startPoint x: 138, startPoint y: 306, endPoint x: 156, endPoint y: 453, distance: 147.8
click at [167, 453] on div "Editar Seção Conteúdo Estilo Avançado Imagem de fundo Adicionar imagem Efeito d…" at bounding box center [250, 345] width 167 height 619
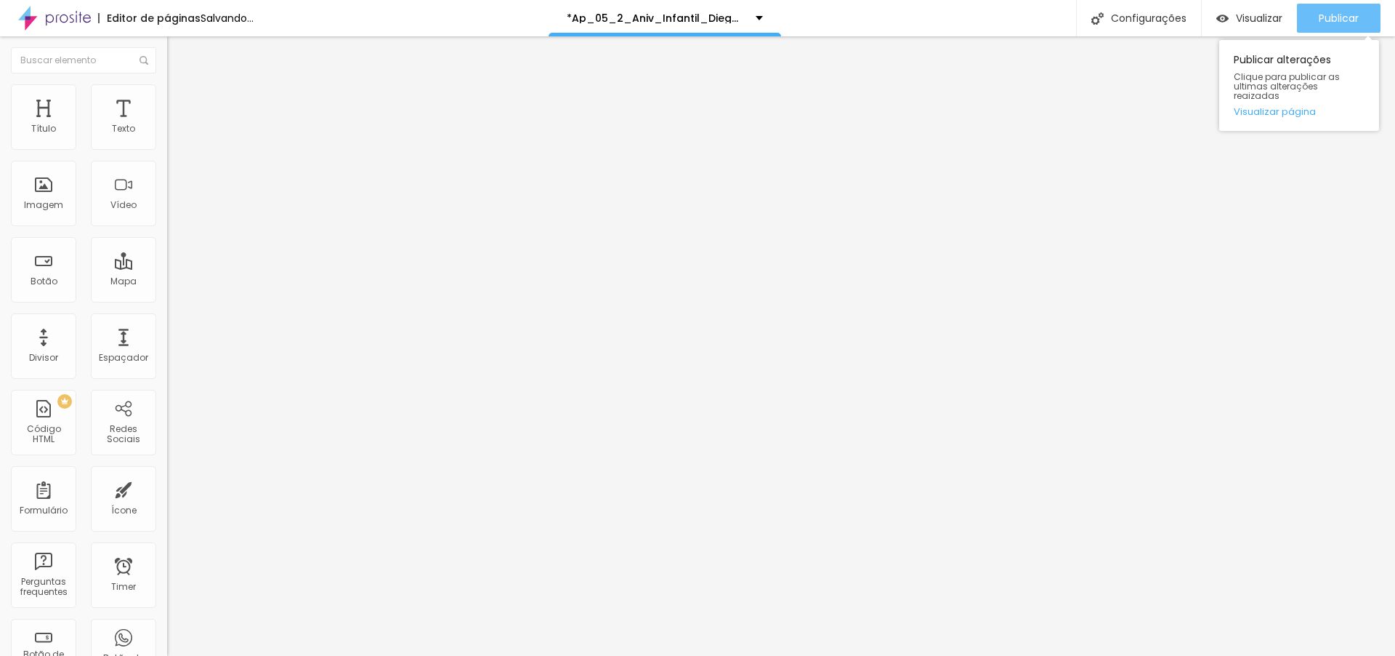
click at [1344, 21] on span "Publicar" at bounding box center [1339, 18] width 40 height 12
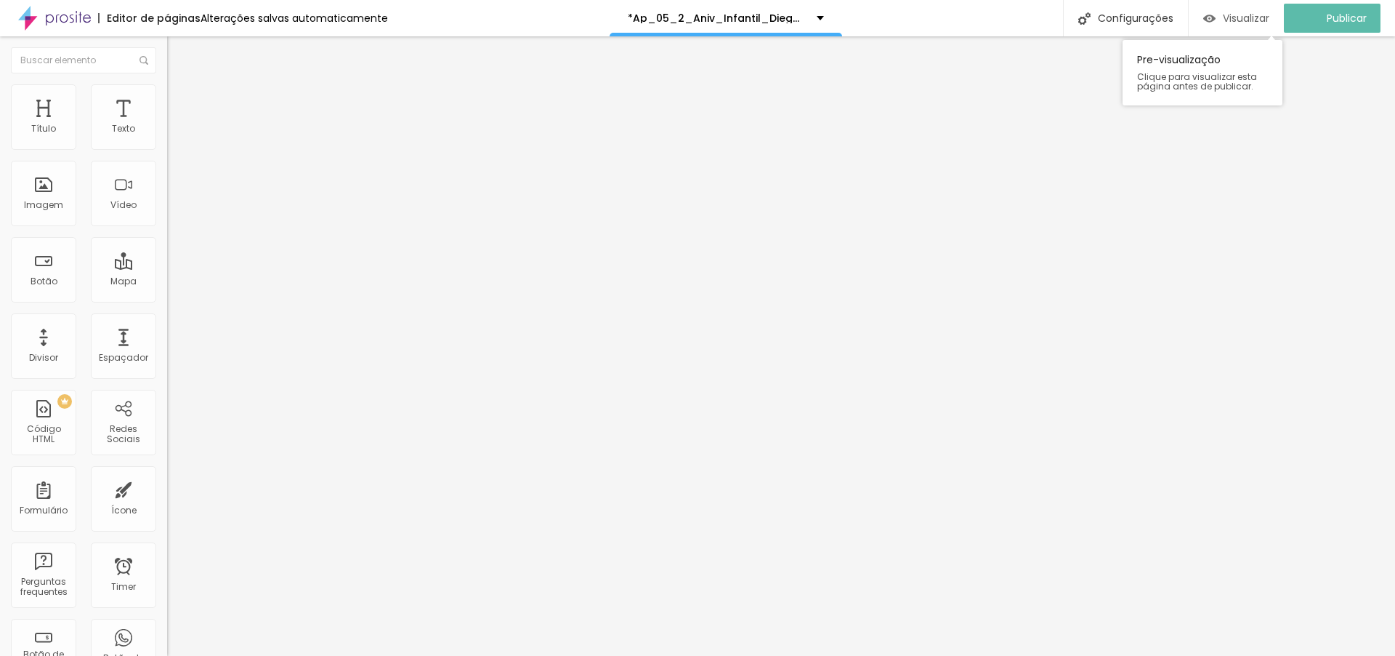
click at [1261, 23] on span "Visualizar" at bounding box center [1246, 18] width 47 height 12
click at [167, 86] on li "Estilo" at bounding box center [250, 91] width 167 height 15
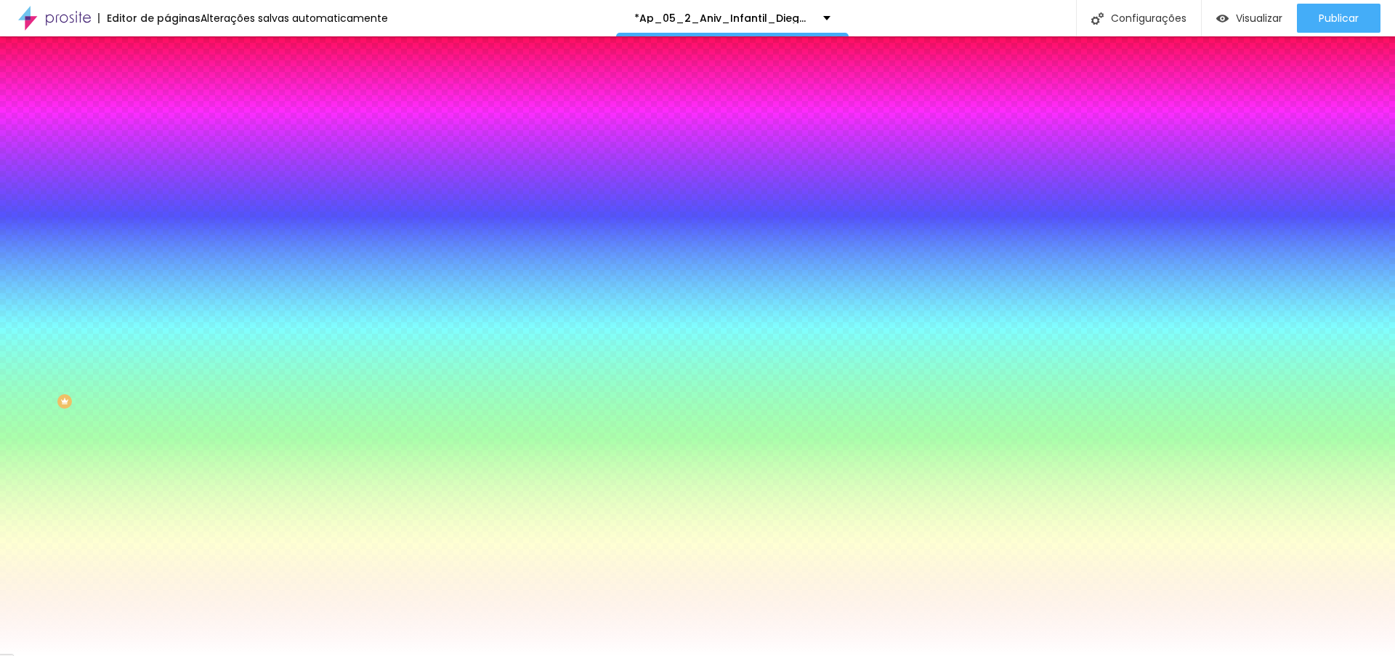
click at [167, 99] on img at bounding box center [173, 105] width 13 height 13
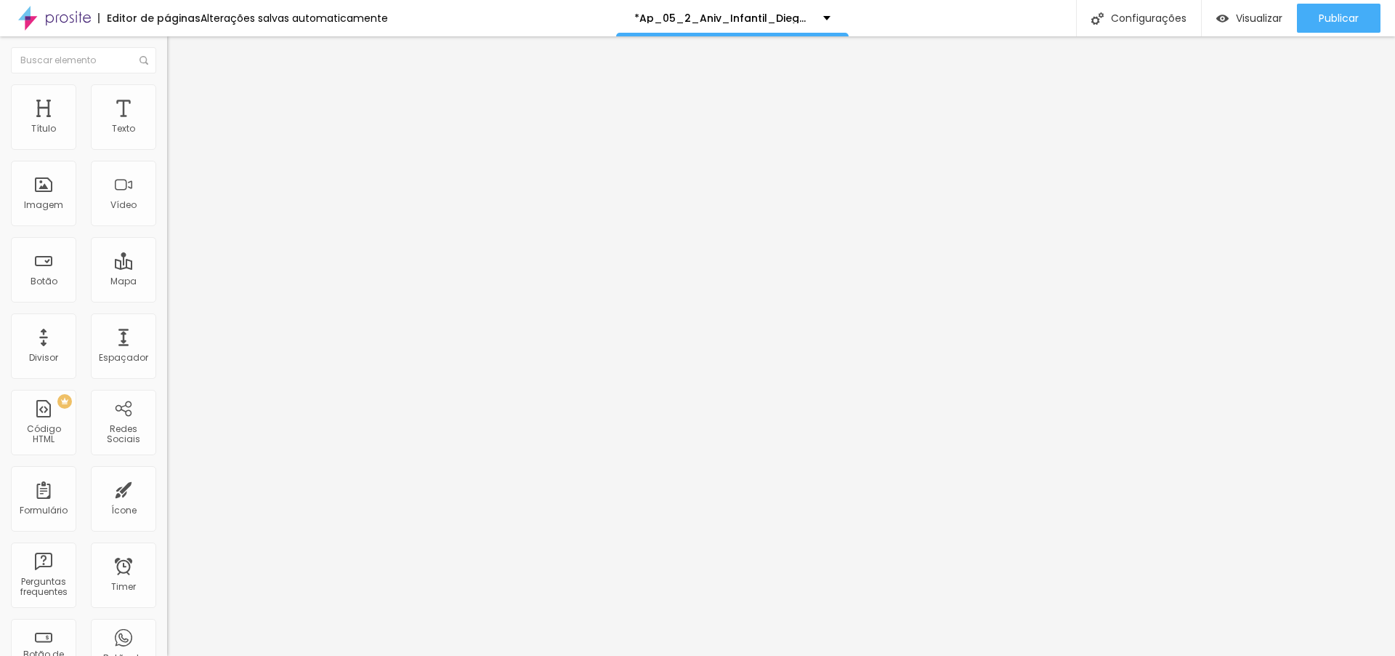
click at [180, 100] on span "Estilo" at bounding box center [191, 94] width 23 height 12
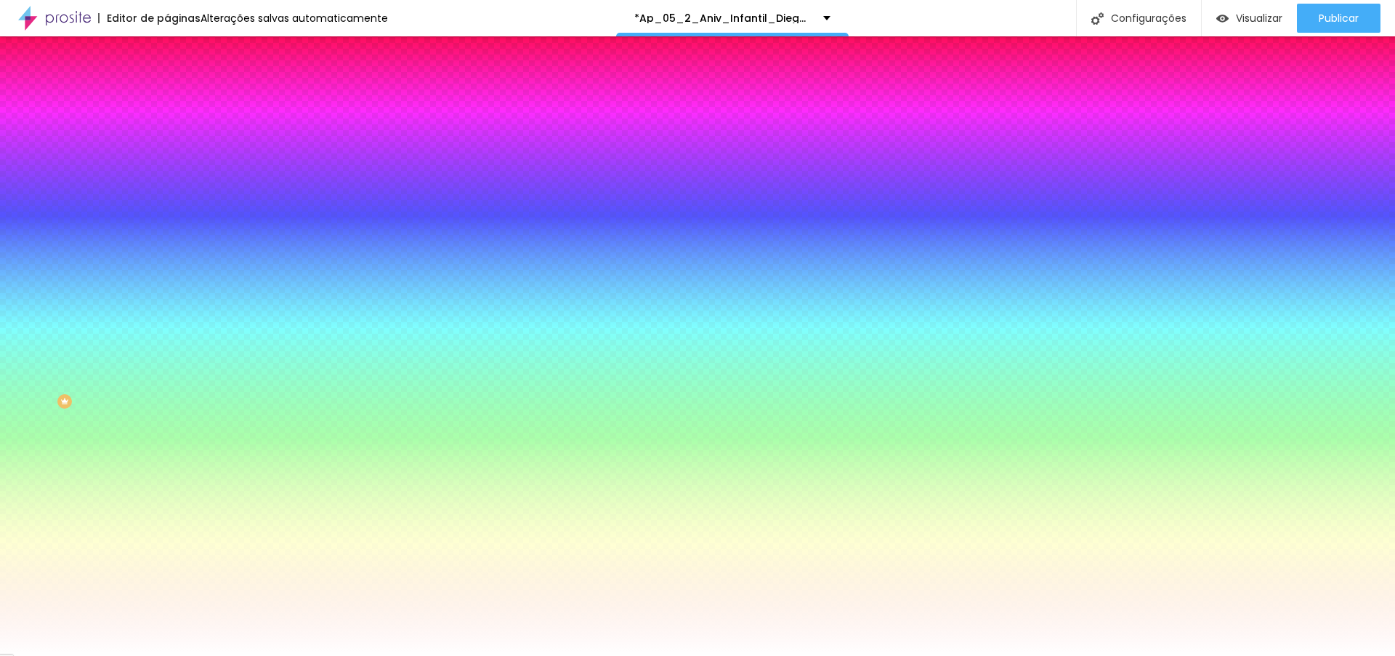
click at [167, 198] on div at bounding box center [250, 198] width 167 height 0
drag, startPoint x: 137, startPoint y: 311, endPoint x: 151, endPoint y: 273, distance: 40.2
click at [167, 212] on div "Cor de fundo Voltar ao padrão #FFFFFF" at bounding box center [250, 192] width 167 height 40
click at [167, 221] on div "Efeitos de fundo" at bounding box center [250, 216] width 167 height 9
click at [167, 198] on div at bounding box center [250, 198] width 167 height 0
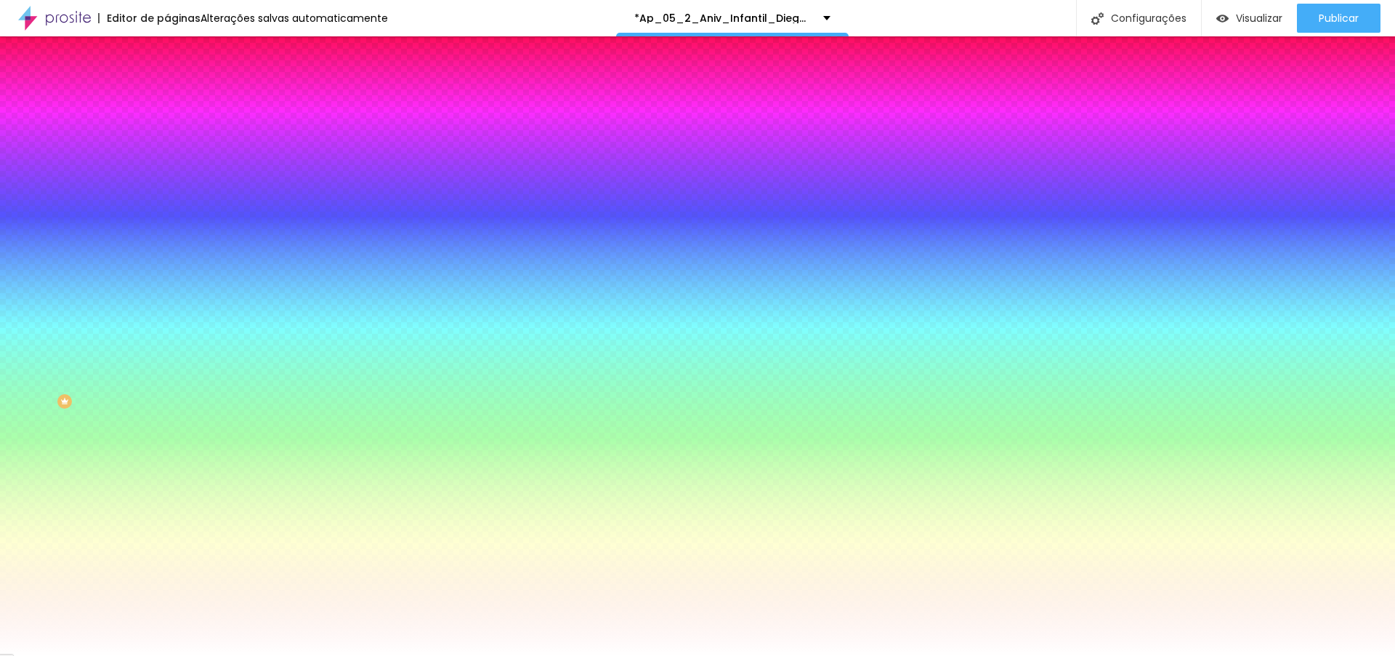
drag, startPoint x: 140, startPoint y: 297, endPoint x: 147, endPoint y: 284, distance: 14.3
click at [167, 212] on div at bounding box center [250, 212] width 167 height 0
drag, startPoint x: 145, startPoint y: 390, endPoint x: 162, endPoint y: 257, distance: 134.8
click at [167, 257] on div "Imagem de fundo Adicionar imagem Efeito da Imagem Nenhum Nenhum Parallax Cor de…" at bounding box center [250, 207] width 167 height 188
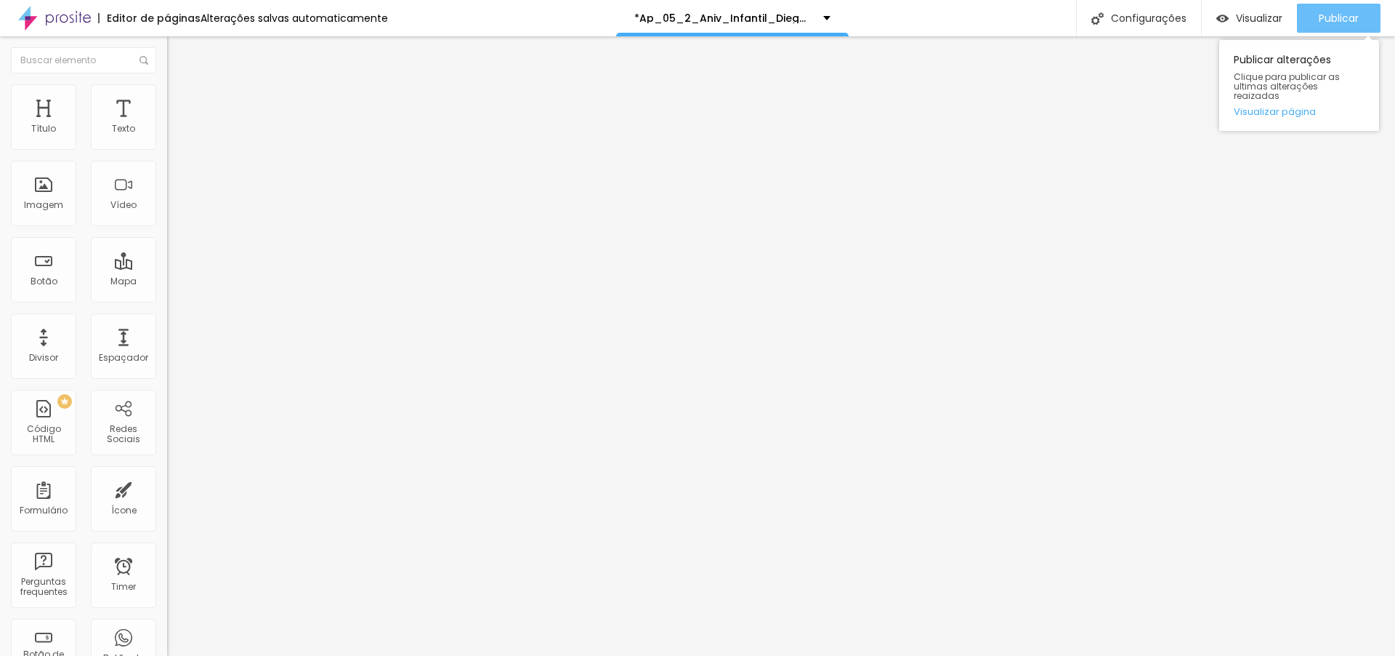
click at [1331, 21] on span "Publicar" at bounding box center [1339, 18] width 40 height 12
click at [167, 92] on ul "Conteúdo Estilo Avançado" at bounding box center [250, 92] width 167 height 44
click at [167, 97] on ul "Conteúdo Estilo Avançado" at bounding box center [250, 92] width 167 height 44
click at [167, 95] on li "Estilo" at bounding box center [250, 91] width 167 height 15
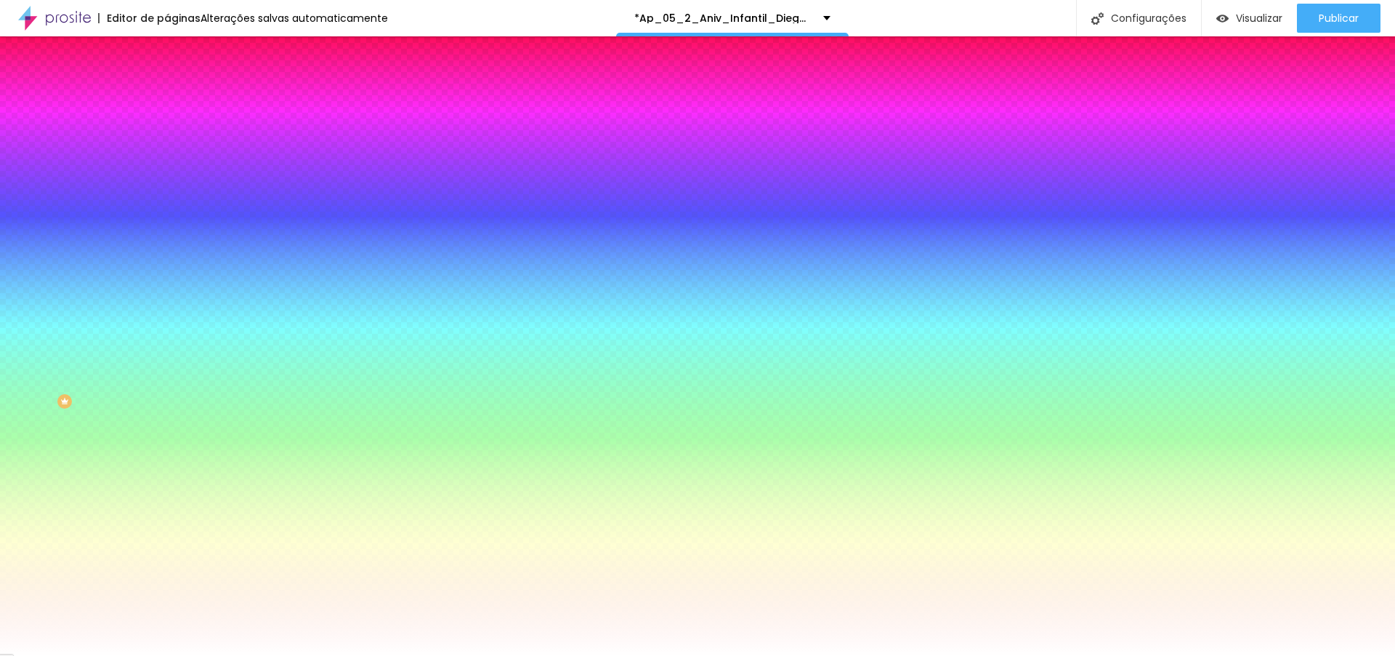
click at [167, 99] on li "Avançado" at bounding box center [250, 106] width 167 height 15
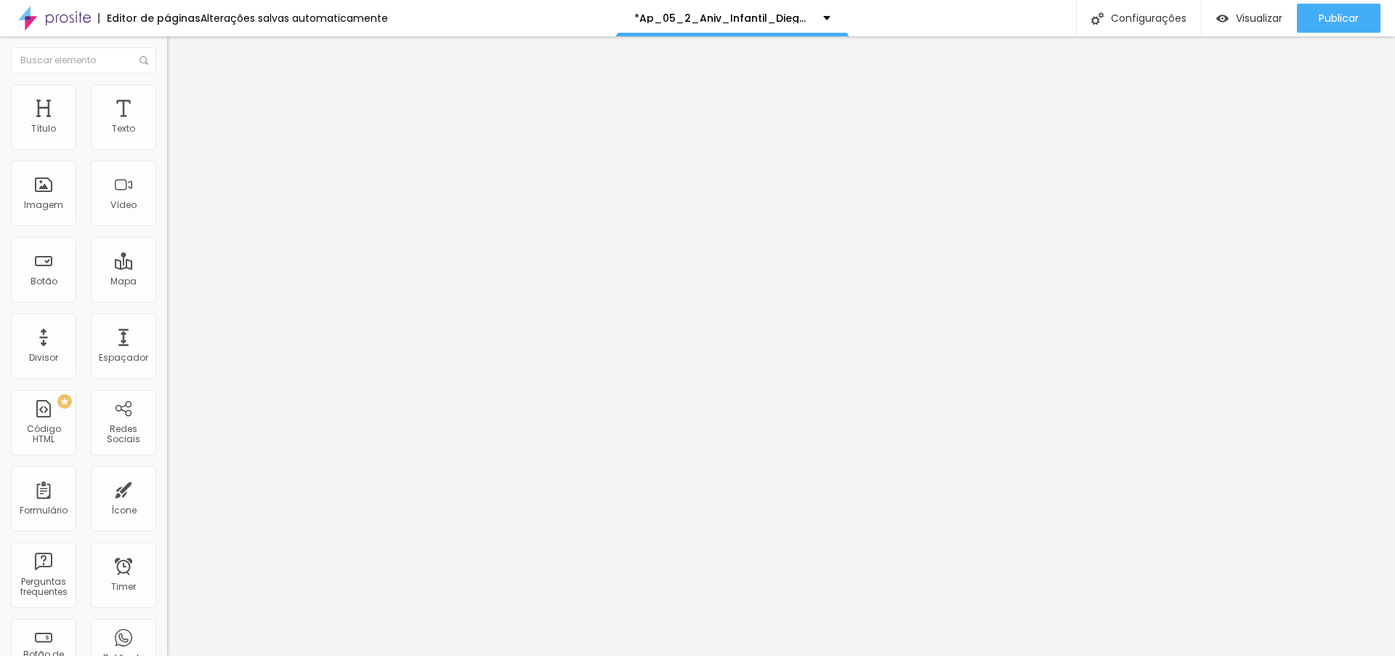
click at [167, 93] on img at bounding box center [173, 90] width 13 height 13
click at [167, 273] on div at bounding box center [250, 273] width 167 height 0
click at [167, 137] on input "[URL][DOMAIN_NAME]" at bounding box center [254, 129] width 174 height 15
click at [180, 97] on span "Estilo" at bounding box center [191, 94] width 23 height 12
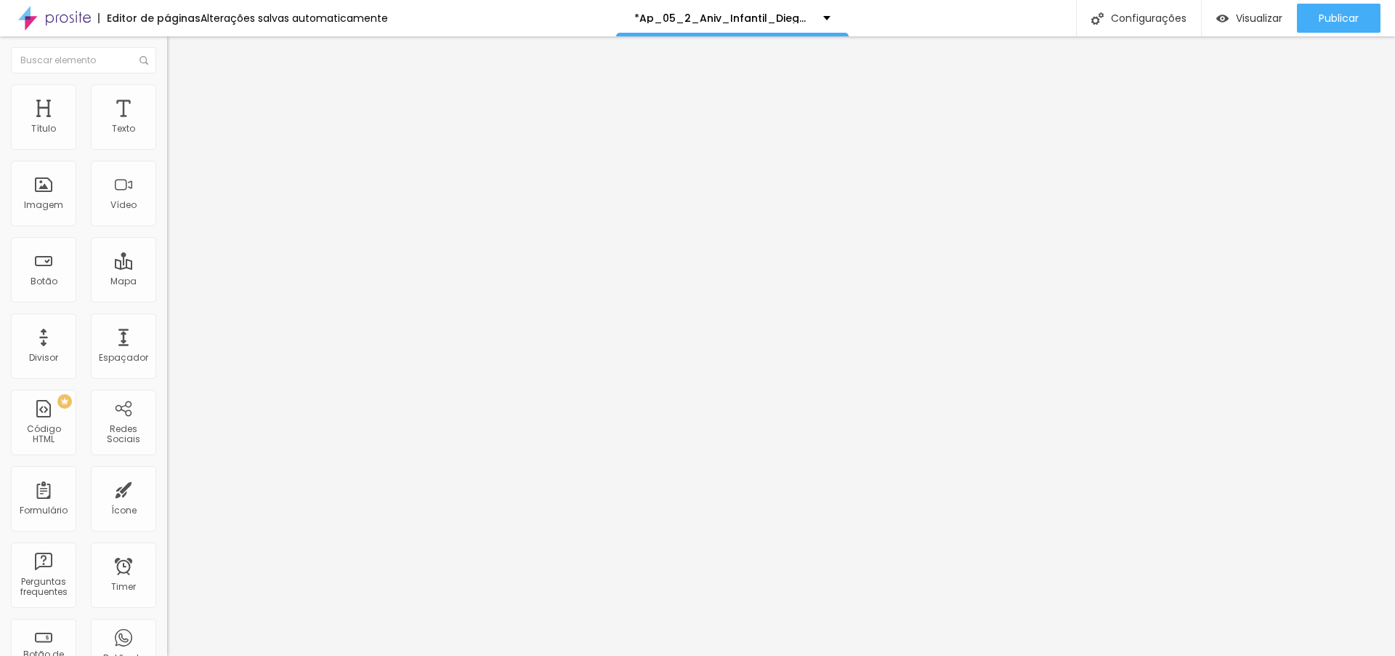
click at [167, 99] on li "Avançado" at bounding box center [250, 106] width 167 height 15
click at [1328, 8] on div "Publicar" at bounding box center [1339, 18] width 40 height 29
